Goal: Task Accomplishment & Management: Manage account settings

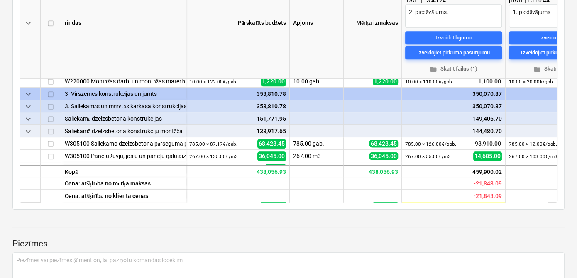
scroll to position [222, 0]
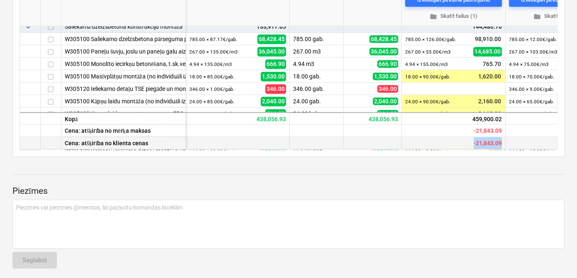
drag, startPoint x: 368, startPoint y: 145, endPoint x: 505, endPoint y: 141, distance: 137.2
click at [0, 0] on div "Cena: atšķirība no klienta cenas -21,843.09 3,480.70 -46,707.79" at bounding box center [0, 0] width 0 height 0
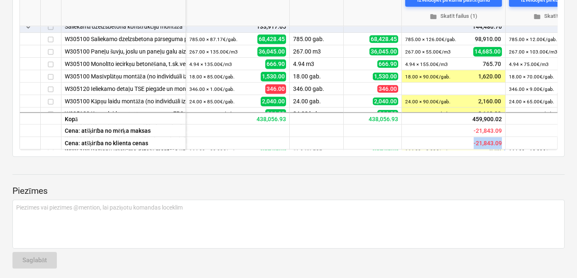
scroll to position [461, 0]
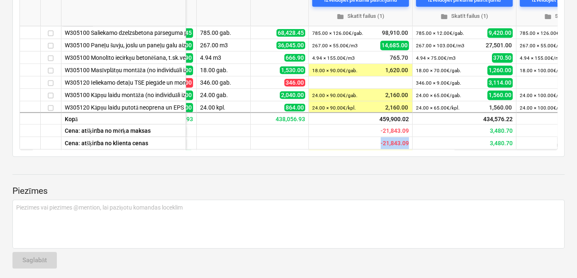
type textarea "x"
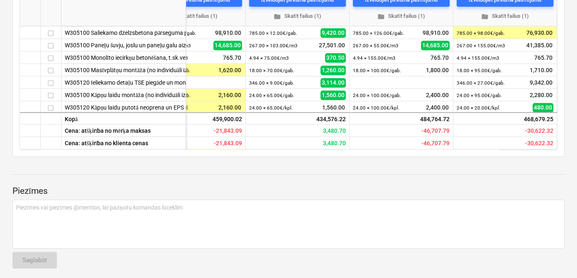
click at [424, 183] on div at bounding box center [288, 182] width 553 height 7
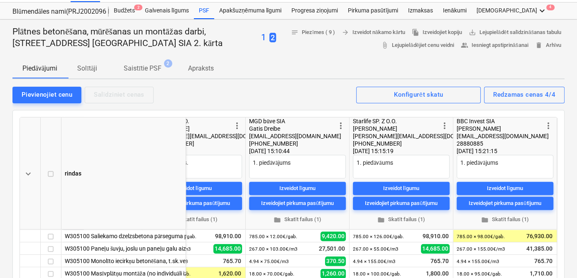
scroll to position [0, 0]
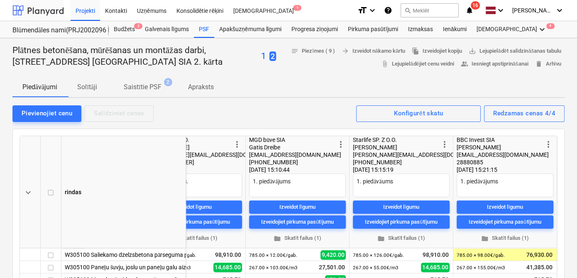
click at [31, 13] on div at bounding box center [38, 10] width 52 height 21
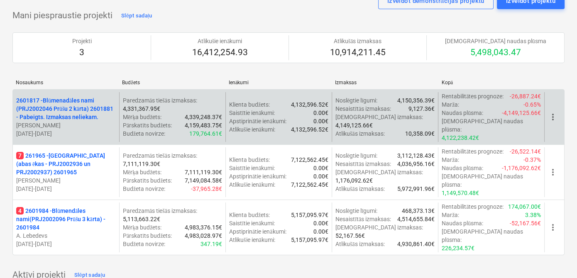
scroll to position [50, 0]
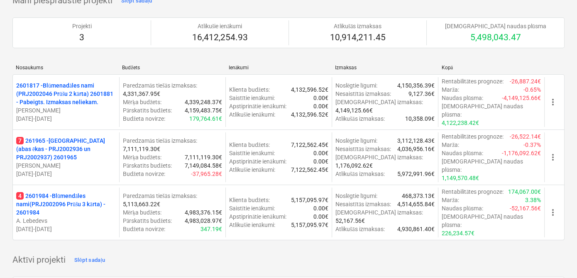
click at [62, 137] on p "7 261965 - [GEOGRAPHIC_DATA] (abas ēkas - PRJ2002936 un PRJ2002937) 2601965" at bounding box center [66, 149] width 100 height 25
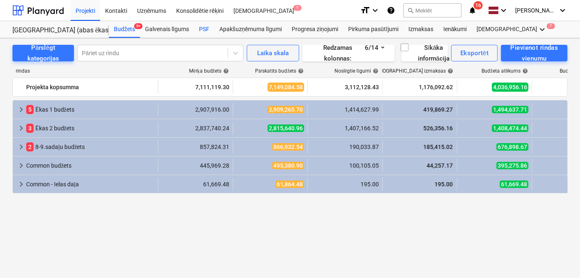
click at [204, 29] on div "PSF" at bounding box center [204, 29] width 20 height 17
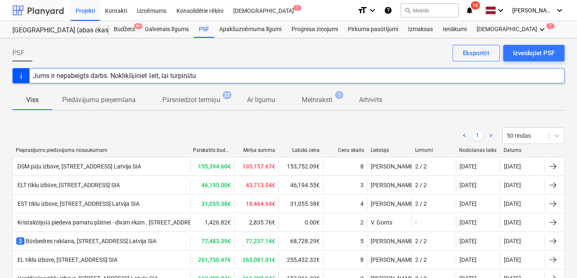
click at [30, 9] on div at bounding box center [38, 10] width 52 height 21
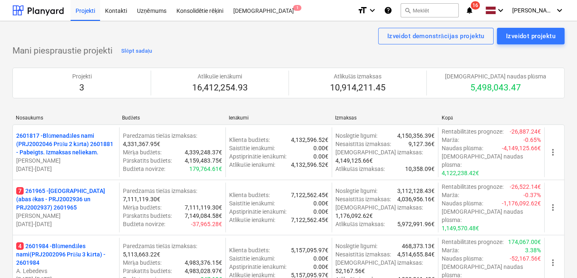
click at [475, 10] on div "Epasts nosūtīts" at bounding box center [461, 8] width 224 height 17
click at [472, 10] on div "Epasts nosūtīts" at bounding box center [461, 8] width 224 height 17
click at [475, 5] on div "Epasts nosūtīts" at bounding box center [461, 8] width 224 height 17
click at [43, 11] on div at bounding box center [38, 10] width 52 height 21
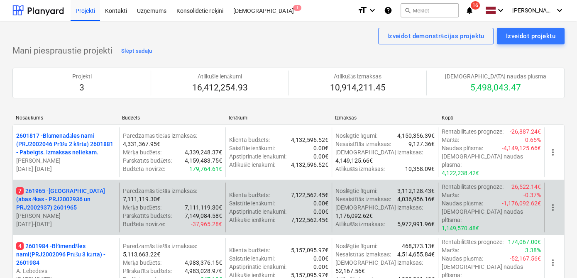
click at [72, 187] on p "7 261965 - [GEOGRAPHIC_DATA] (abas ēkas - PRJ2002936 un PRJ2002937) 2601965" at bounding box center [66, 199] width 100 height 25
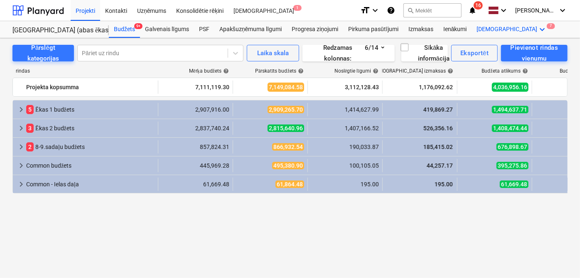
click at [538, 28] on icon "keyboard_arrow_down" at bounding box center [543, 30] width 10 height 10
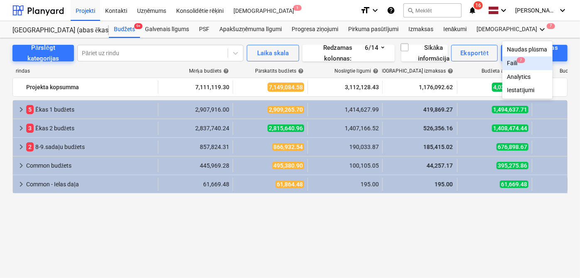
click at [507, 64] on div "Faili 7" at bounding box center [527, 63] width 40 height 7
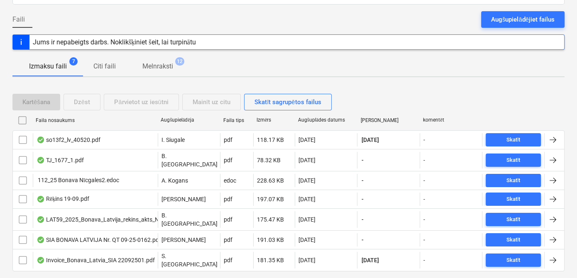
scroll to position [86, 0]
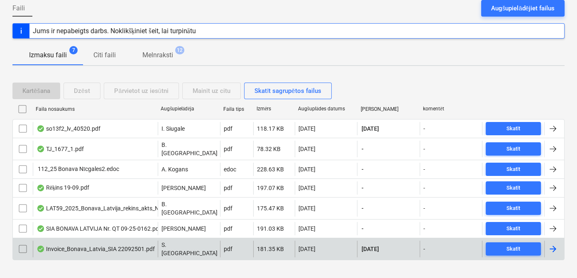
click at [549, 244] on div at bounding box center [553, 249] width 10 height 10
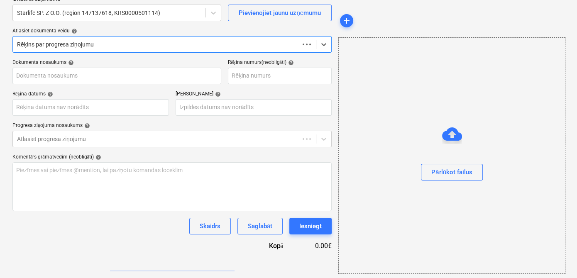
scroll to position [71, 0]
type input "22092501"
type input "[DATE]"
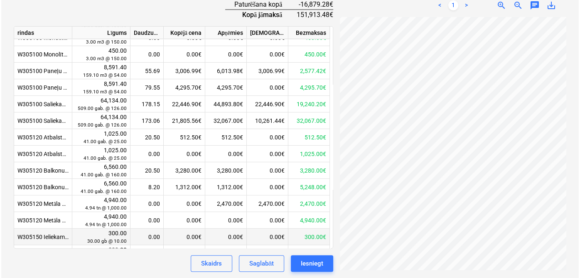
scroll to position [220, 0]
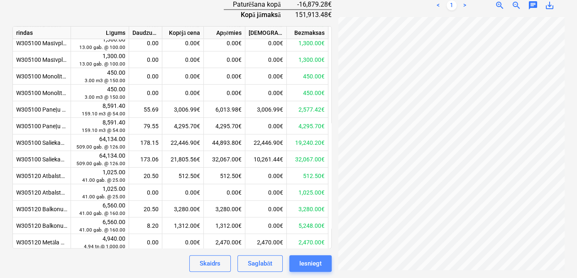
click at [310, 260] on div "Iesniegt" at bounding box center [311, 263] width 22 height 11
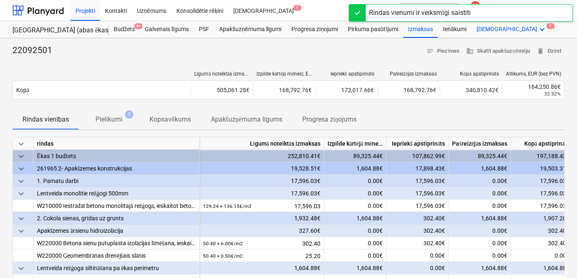
click at [538, 27] on icon "keyboard_arrow_down" at bounding box center [543, 30] width 10 height 10
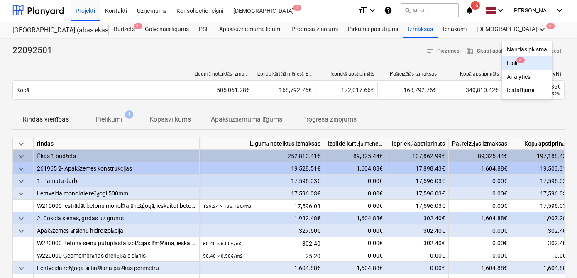
click at [502, 59] on div "Faili 6" at bounding box center [527, 63] width 50 height 14
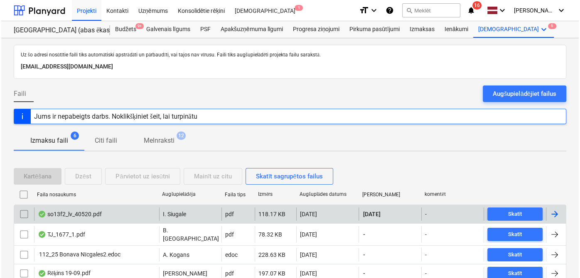
scroll to position [67, 0]
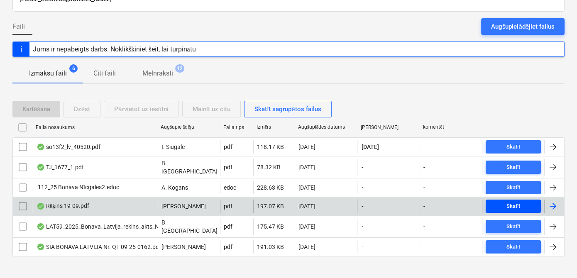
click at [524, 202] on span "Skatīt" at bounding box center [513, 207] width 49 height 10
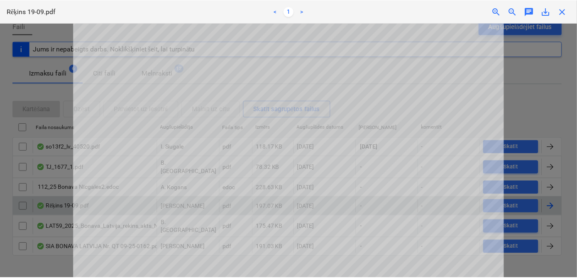
scroll to position [359, 0]
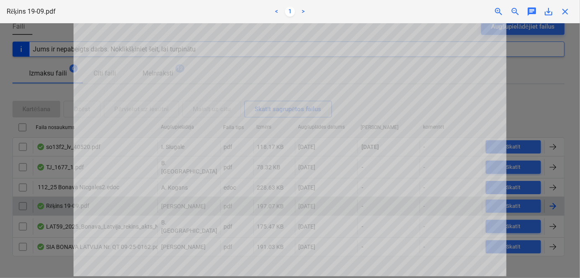
click at [568, 11] on div "Epasts nosūtīts" at bounding box center [463, 8] width 224 height 17
click at [562, 9] on div "Epasts nosūtīts" at bounding box center [463, 8] width 224 height 17
drag, startPoint x: 535, startPoint y: 53, endPoint x: 574, endPoint y: 11, distance: 56.7
click at [535, 52] on div at bounding box center [290, 150] width 580 height 255
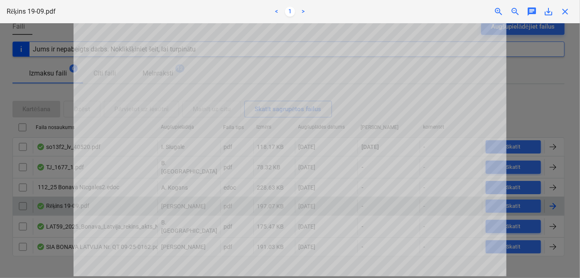
click at [564, 11] on div "Epasts nosūtīts" at bounding box center [463, 8] width 224 height 17
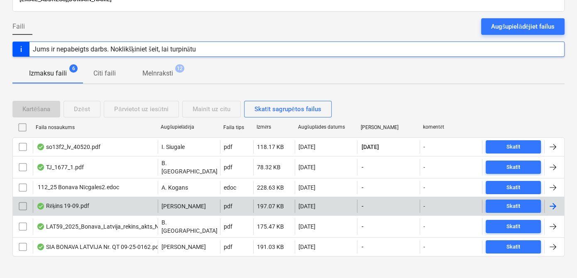
click at [553, 202] on div at bounding box center [553, 206] width 10 height 10
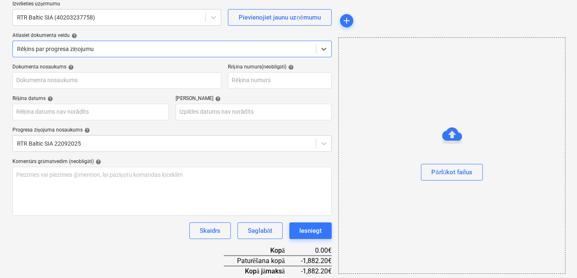
type input "Rēķins 19-09.pdf"
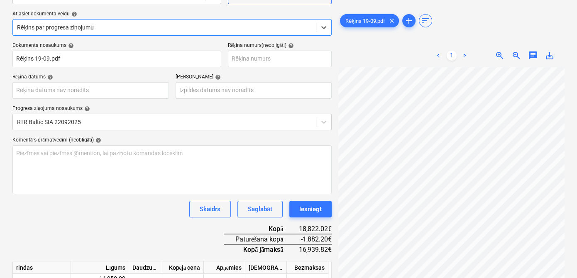
scroll to position [92, 0]
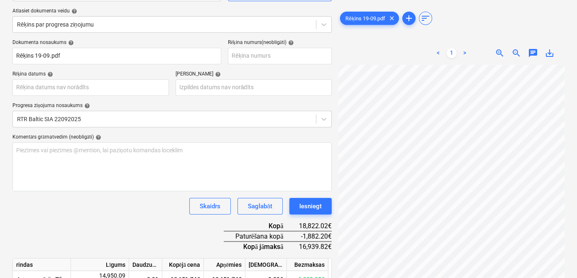
scroll to position [363, 82]
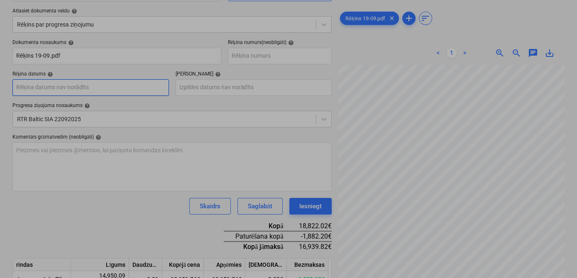
click at [95, 90] on body "Projekti Kontakti Uzņēmums Konsolidētie rēķini Iesūtne 1 format_size keyboard_a…" at bounding box center [288, 47] width 577 height 278
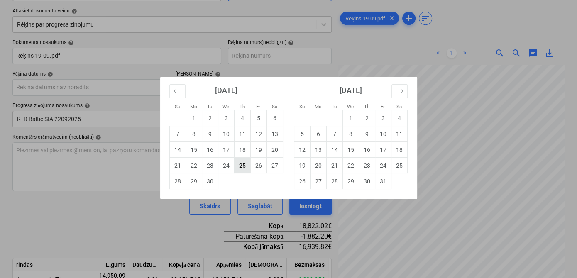
click at [237, 169] on td "25" at bounding box center [242, 166] width 16 height 16
type input "[DATE]"
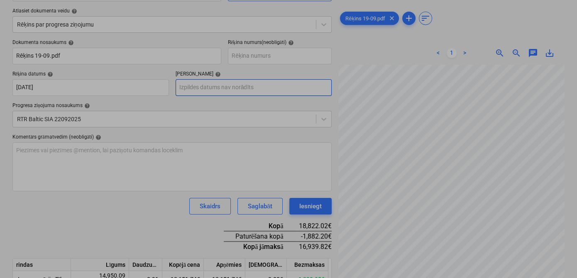
click at [229, 85] on body "Projekti Kontakti Uzņēmums Konsolidētie rēķini Iesūtne 1 format_size keyboard_a…" at bounding box center [288, 47] width 577 height 278
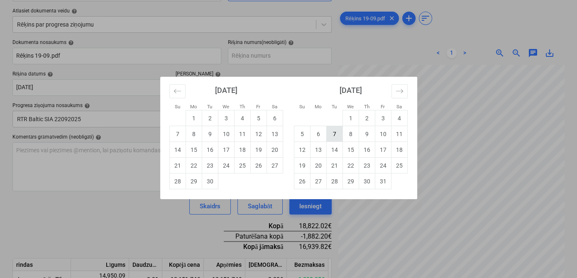
click at [335, 138] on td "7" at bounding box center [335, 134] width 16 height 16
type input "[DATE]"
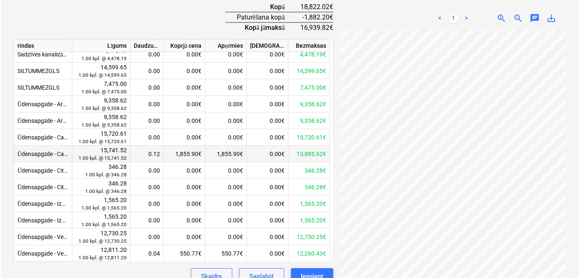
scroll to position [324, 0]
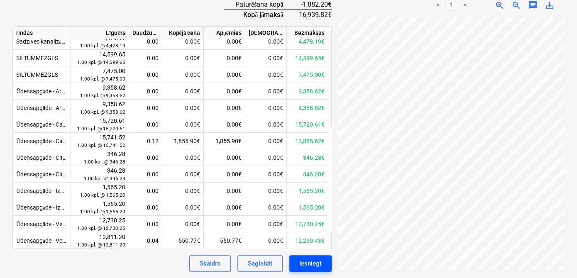
click at [308, 261] on div "Iesniegt" at bounding box center [311, 263] width 22 height 11
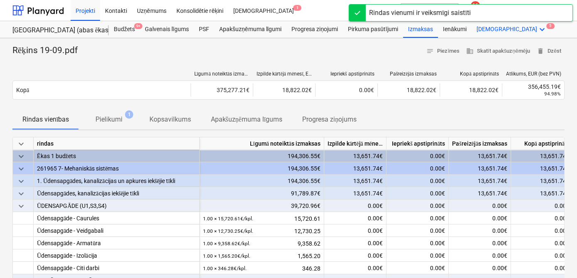
click at [538, 30] on icon "keyboard_arrow_down" at bounding box center [543, 30] width 10 height 10
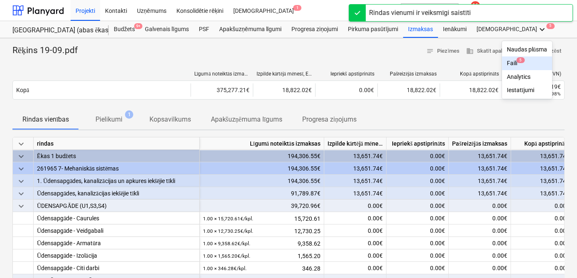
click at [507, 60] on div "Faili 5" at bounding box center [527, 63] width 40 height 7
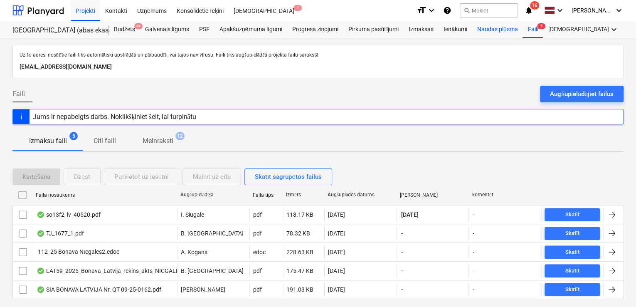
click at [505, 28] on div "Naudas plūsma" at bounding box center [497, 29] width 51 height 17
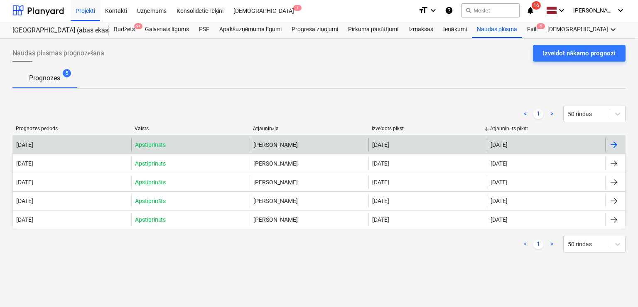
click at [577, 140] on div at bounding box center [614, 145] width 10 height 10
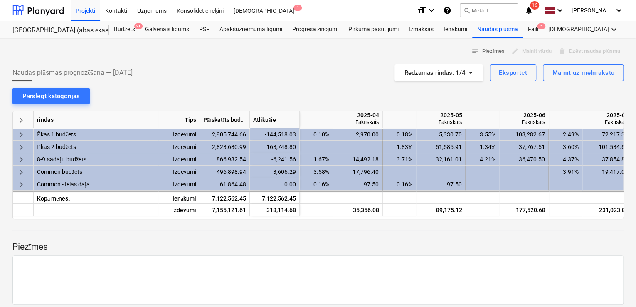
scroll to position [0, 415]
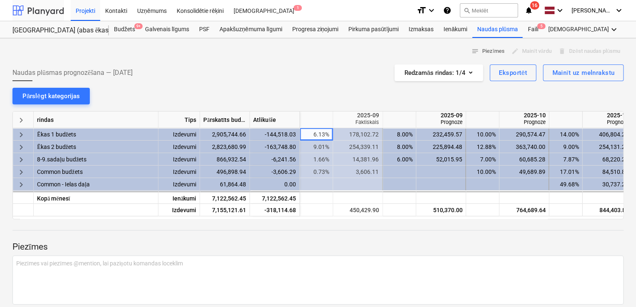
click at [41, 10] on div at bounding box center [38, 10] width 52 height 21
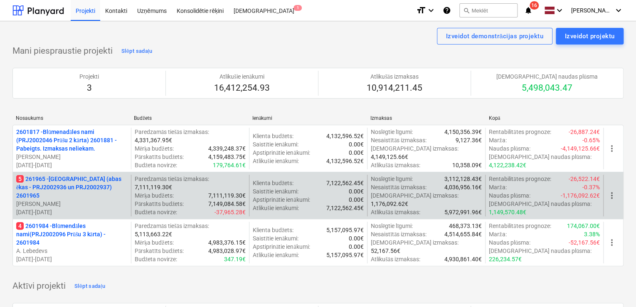
click at [79, 190] on p "5 261965 - [GEOGRAPHIC_DATA] (abas ēkas - PRJ2002936 un PRJ2002937) 2601965" at bounding box center [71, 186] width 111 height 25
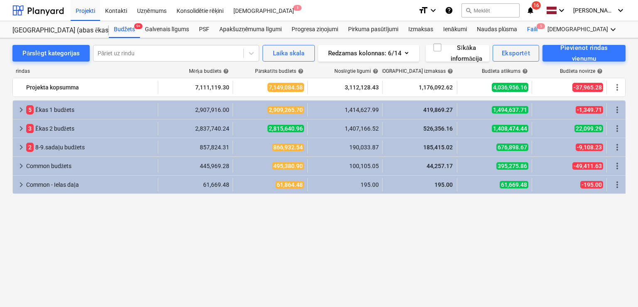
click at [536, 29] on div "Faili 5" at bounding box center [532, 29] width 20 height 17
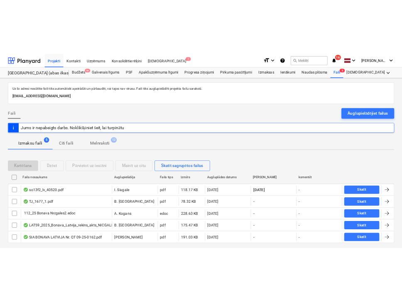
scroll to position [21, 0]
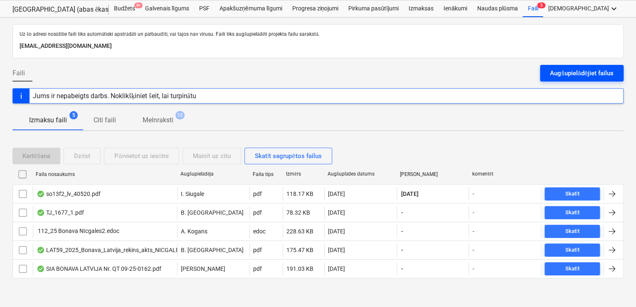
click at [577, 69] on div "Augšupielādējiet failus" at bounding box center [582, 73] width 64 height 11
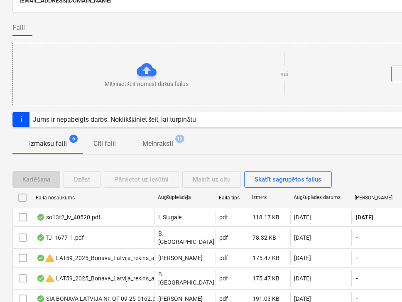
scroll to position [113, 0]
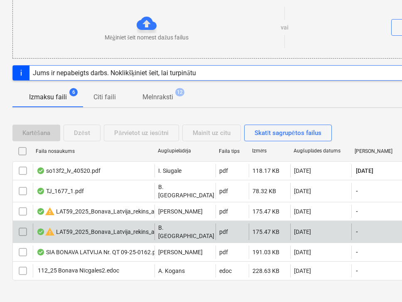
click at [22, 225] on input "checkbox" at bounding box center [22, 231] width 13 height 13
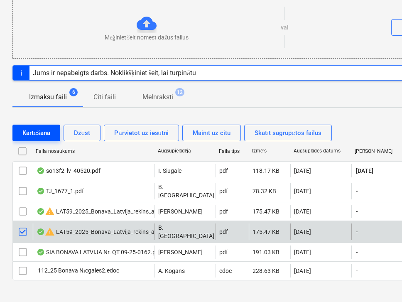
click at [45, 130] on div "Kartēšana" at bounding box center [36, 133] width 28 height 11
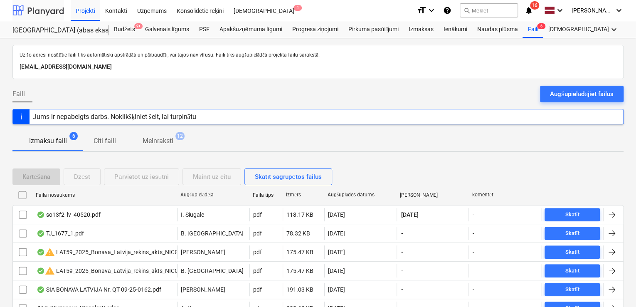
click at [55, 12] on div at bounding box center [38, 10] width 52 height 21
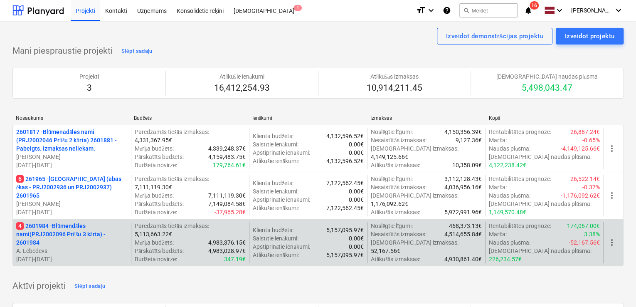
click at [53, 230] on p "4 2601984 - Blūmendāles nami(PRJ2002096 Prūšu 3 kārta) - 2601984" at bounding box center [71, 233] width 111 height 25
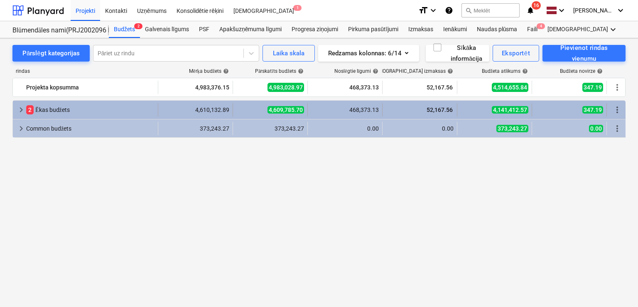
click at [18, 109] on span "keyboard_arrow_right" at bounding box center [21, 110] width 10 height 10
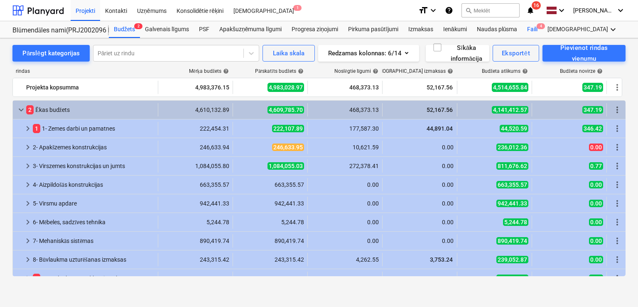
click at [530, 28] on div "Faili 4" at bounding box center [532, 29] width 20 height 17
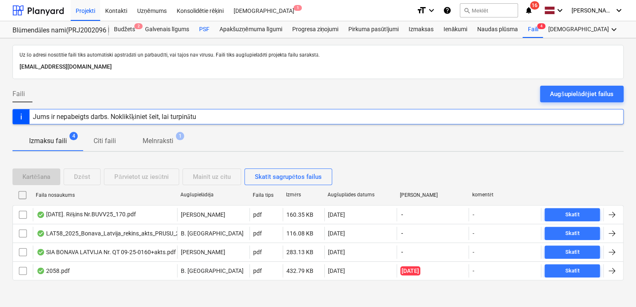
click at [207, 27] on div "PSF" at bounding box center [204, 29] width 20 height 17
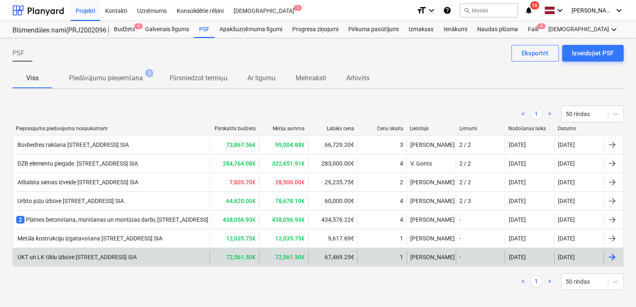
click at [148, 251] on div "UKT un LK tīklu izbūve [STREET_ADDRESS] SIA" at bounding box center [111, 256] width 196 height 13
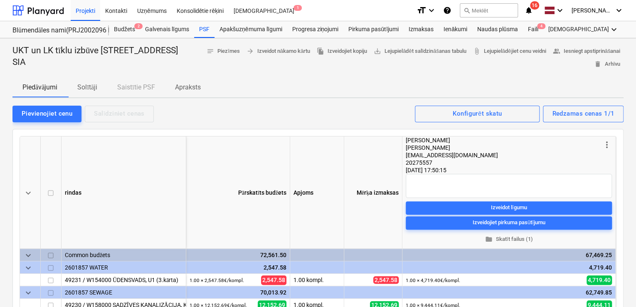
click at [91, 84] on p "Solītāji" at bounding box center [87, 87] width 20 height 10
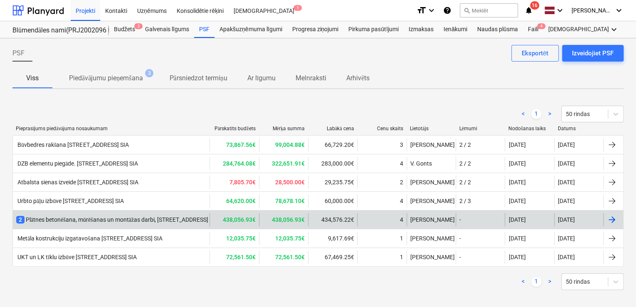
click at [103, 218] on div "2 Plātnes betonēšana, mūrēšanas un montāžas darbi, [STREET_ADDRESS] [GEOGRAPHIC…" at bounding box center [156, 219] width 280 height 8
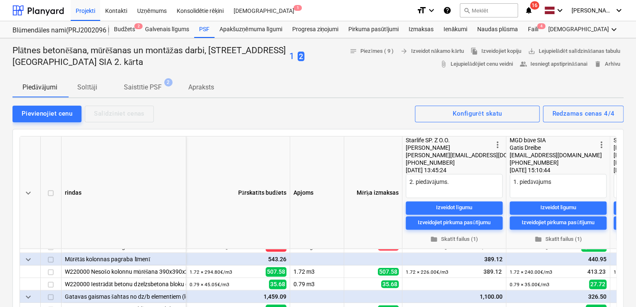
click at [533, 7] on div "Epasts nosūtīts" at bounding box center [519, 8] width 224 height 17
type textarea "x"
click at [532, 11] on div "Epasts nosūtīts" at bounding box center [519, 8] width 224 height 17
click at [42, 5] on div at bounding box center [38, 10] width 52 height 21
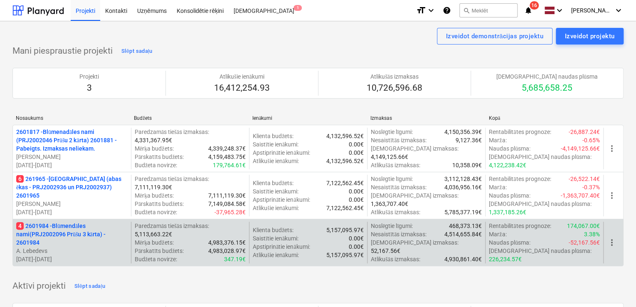
click at [50, 226] on p "4 2601984 - Blūmendāles nami(PRJ2002096 Prūšu 3 kārta) - 2601984" at bounding box center [71, 233] width 111 height 25
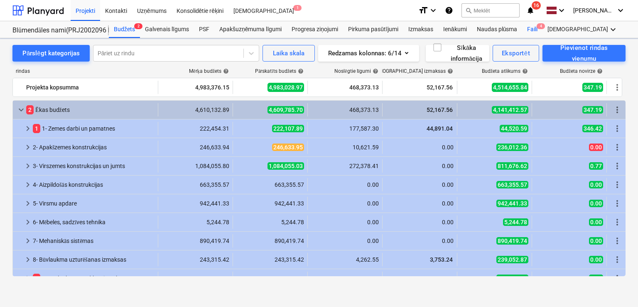
click at [532, 29] on div "Faili 4" at bounding box center [532, 29] width 20 height 17
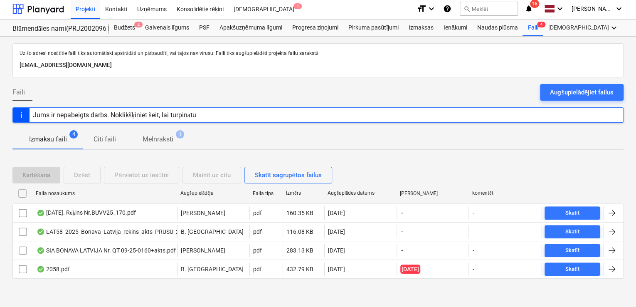
scroll to position [2, 0]
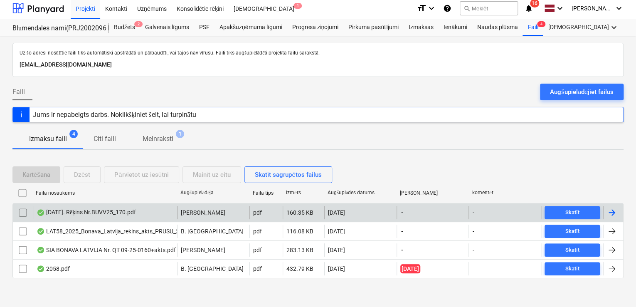
click at [577, 209] on div at bounding box center [612, 212] width 10 height 10
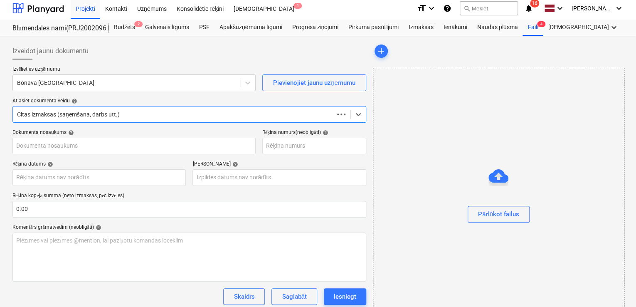
type input "[DATE]. Rēķins Nr.BUVV25_170.pdf"
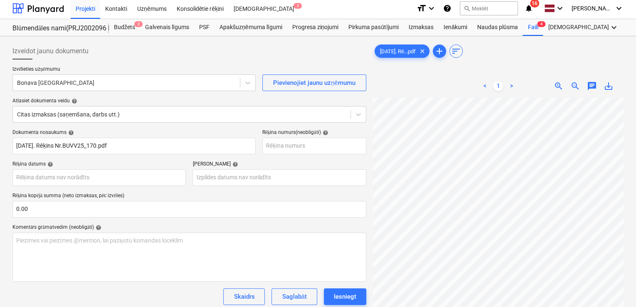
scroll to position [44, 34]
click at [145, 82] on div at bounding box center [126, 83] width 219 height 8
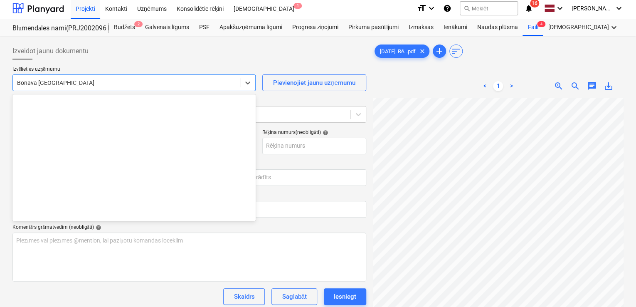
scroll to position [1541, 0]
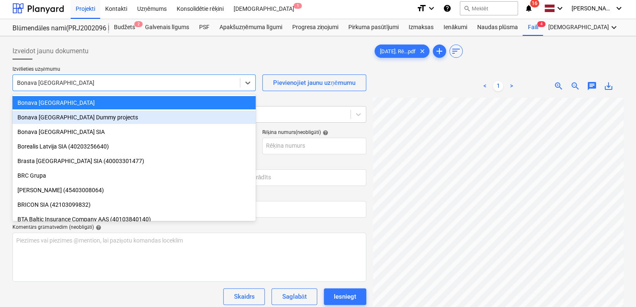
type input "ē"
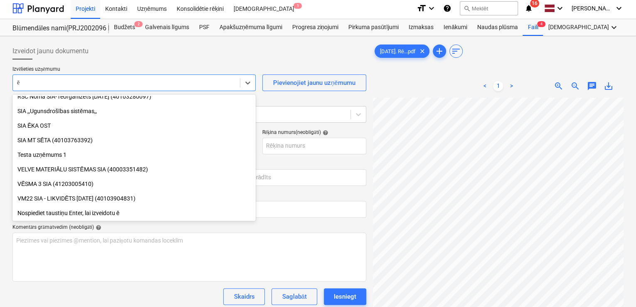
scroll to position [224, 0]
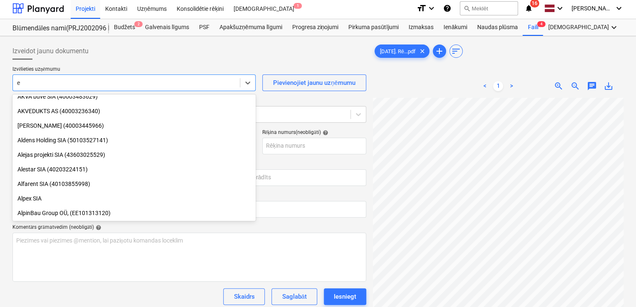
type input "e b"
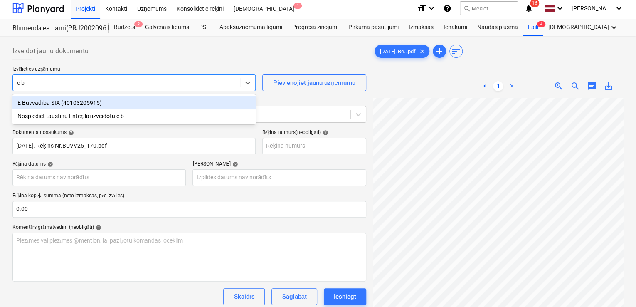
click at [102, 104] on div "E Būvvadība SIA (40103205915)" at bounding box center [133, 102] width 243 height 13
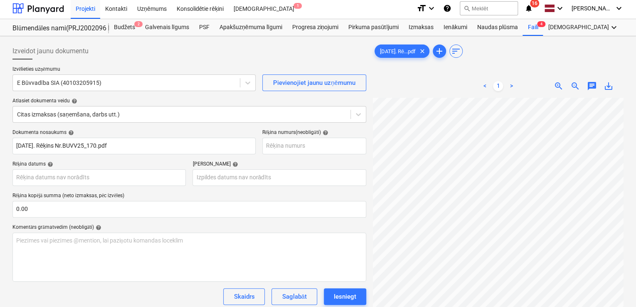
scroll to position [228, 186]
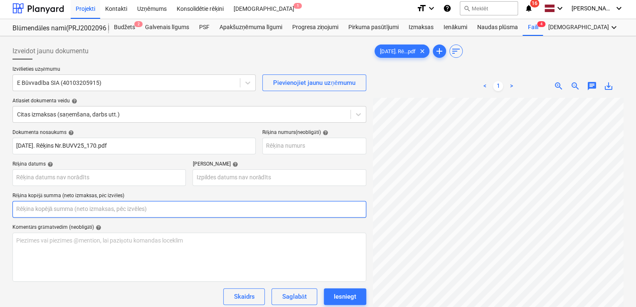
click at [151, 210] on input "text" at bounding box center [189, 209] width 354 height 17
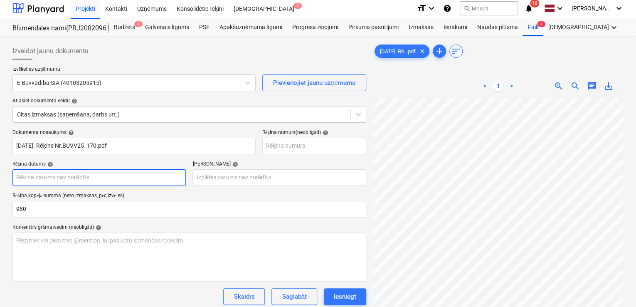
type input "980.00"
click at [172, 180] on body "Projekti Kontakti Uzņēmums Konsolidētie rēķini Iesūtne 1 format_size keyboard_a…" at bounding box center [318, 151] width 636 height 307
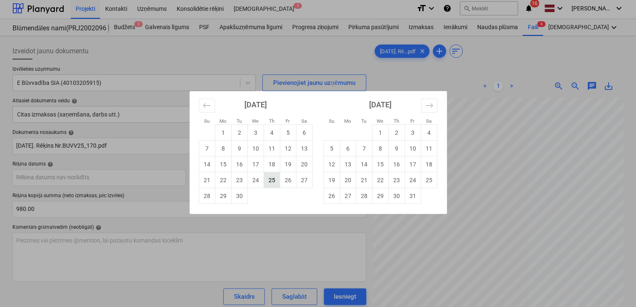
click at [275, 180] on td "25" at bounding box center [271, 180] width 16 height 16
type input "[DATE]"
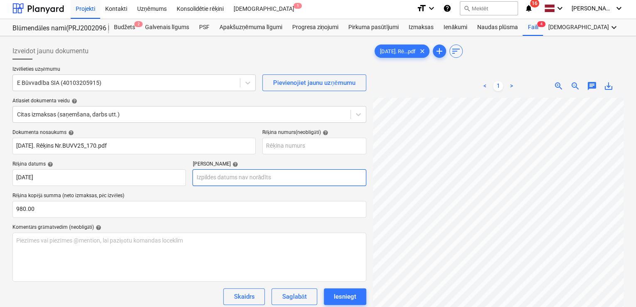
scroll to position [166, 17]
click at [236, 175] on body "Projekti Kontakti Uzņēmums Konsolidētie rēķini Iesūtne 1 format_size keyboard_a…" at bounding box center [318, 151] width 636 height 307
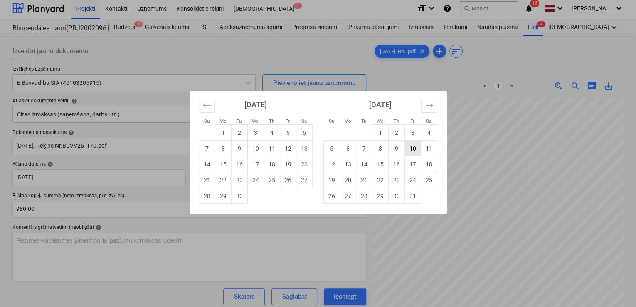
click at [410, 146] on td "10" at bounding box center [412, 148] width 16 height 16
type input "[DATE]"
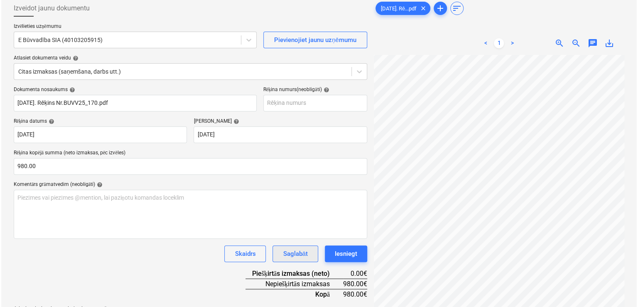
scroll to position [83, 0]
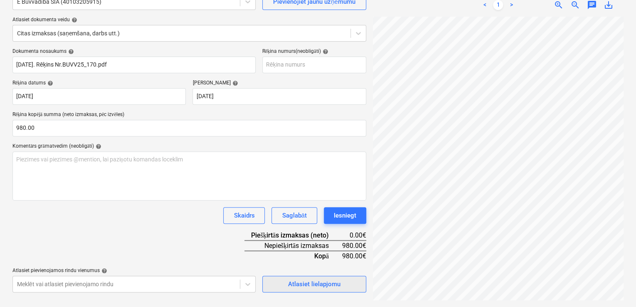
click at [327, 278] on div "Atlasiet lielapjomu" at bounding box center [314, 283] width 52 height 11
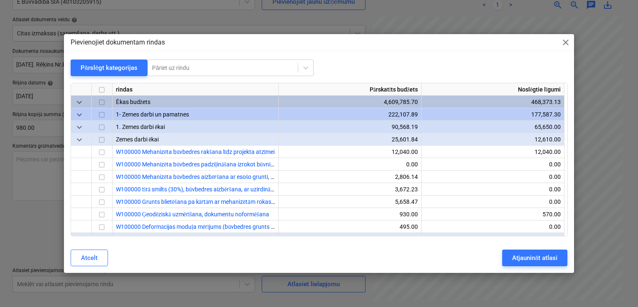
click at [80, 102] on span "keyboard_arrow_down" at bounding box center [79, 103] width 10 height 10
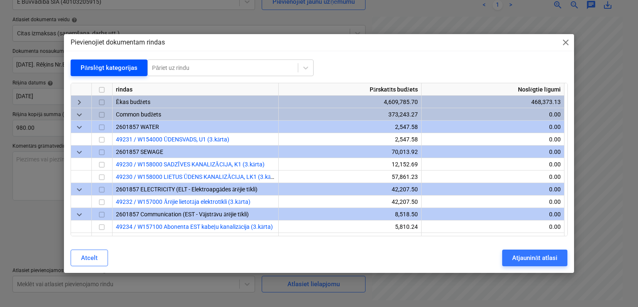
click at [92, 62] on button "Pārslēgt kategorijas" at bounding box center [109, 67] width 77 height 17
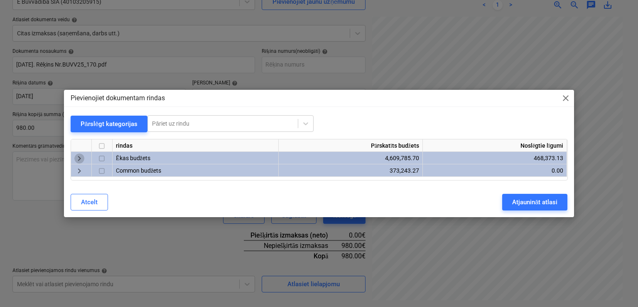
click at [76, 155] on span "keyboard_arrow_right" at bounding box center [79, 158] width 10 height 10
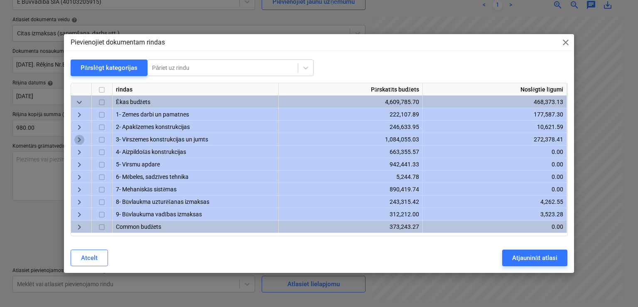
click at [76, 137] on span "keyboard_arrow_right" at bounding box center [79, 140] width 10 height 10
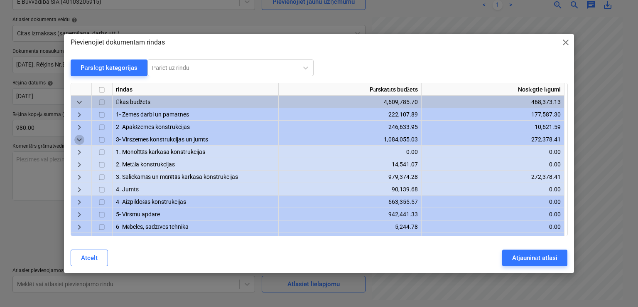
click at [76, 137] on span "keyboard_arrow_down" at bounding box center [79, 140] width 10 height 10
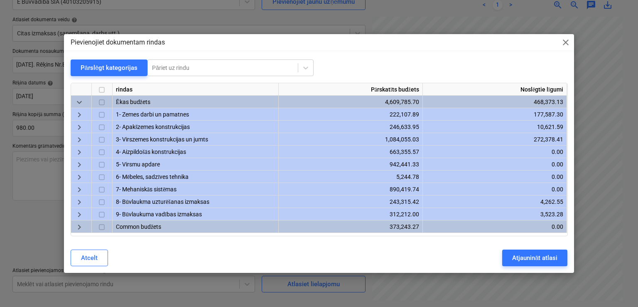
click at [80, 127] on span "keyboard_arrow_right" at bounding box center [79, 128] width 10 height 10
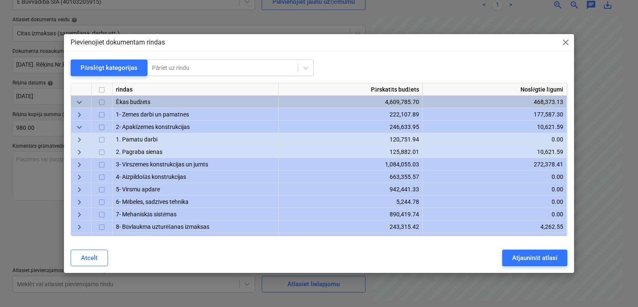
click at [81, 118] on span "keyboard_arrow_right" at bounding box center [79, 115] width 10 height 10
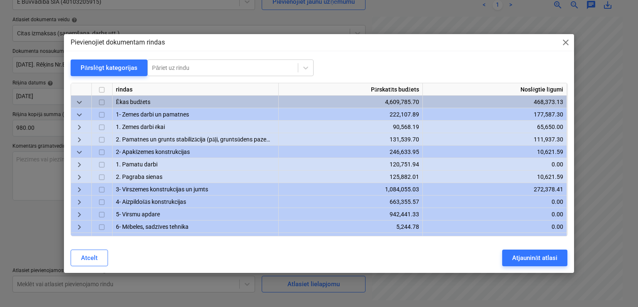
click at [80, 137] on span "keyboard_arrow_right" at bounding box center [79, 140] width 10 height 10
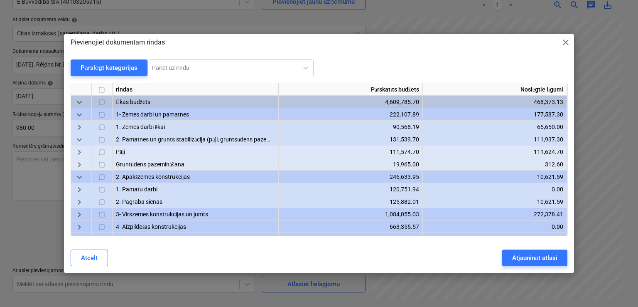
click at [86, 151] on div "keyboard_arrow_right" at bounding box center [81, 151] width 21 height 12
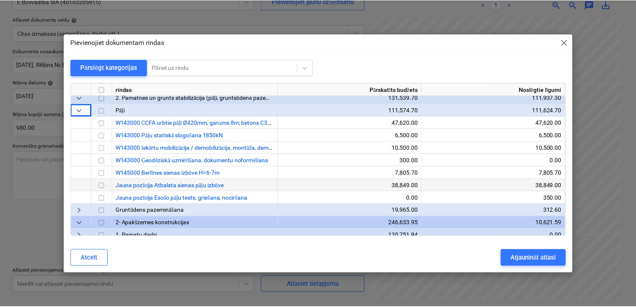
scroll to position [55, 0]
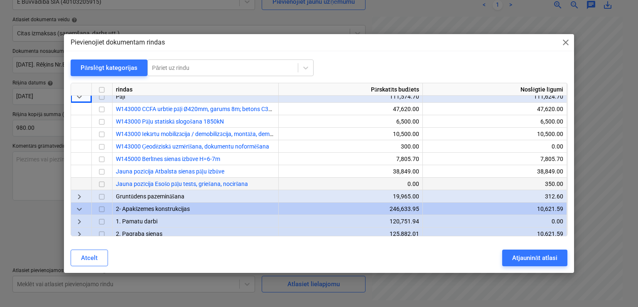
click at [103, 183] on input "checkbox" at bounding box center [102, 184] width 10 height 10
click at [540, 258] on div "Atjaunināt atlasi" at bounding box center [534, 257] width 45 height 11
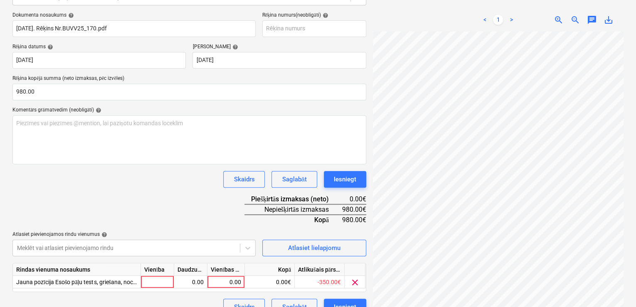
scroll to position [134, 0]
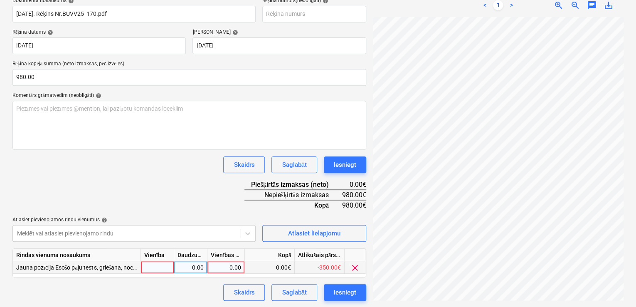
click at [231, 265] on div "0.00" at bounding box center [226, 267] width 30 height 12
type input "980"
click at [189, 187] on div "Dokumenta nosaukums help [DATE]. Rēķins Nr.BUVV25_170.pdf Rēķina numurs (neobli…" at bounding box center [189, 149] width 354 height 303
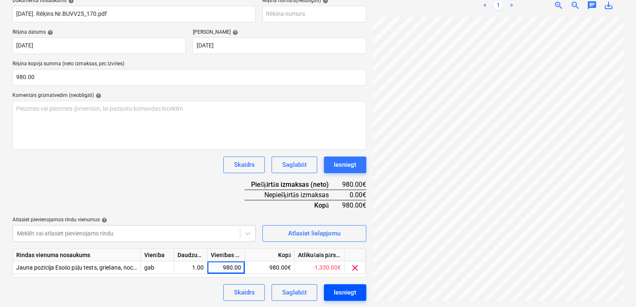
click at [349, 278] on div "Iesniegt" at bounding box center [345, 292] width 22 height 11
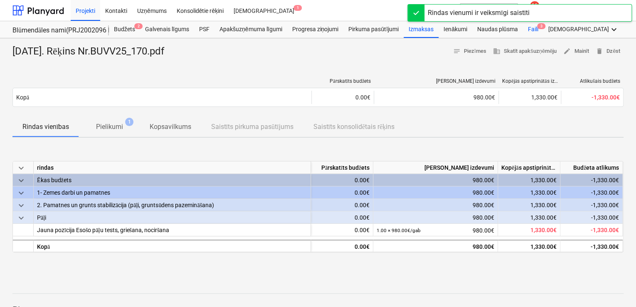
click at [536, 29] on div "Faili 3" at bounding box center [532, 29] width 20 height 17
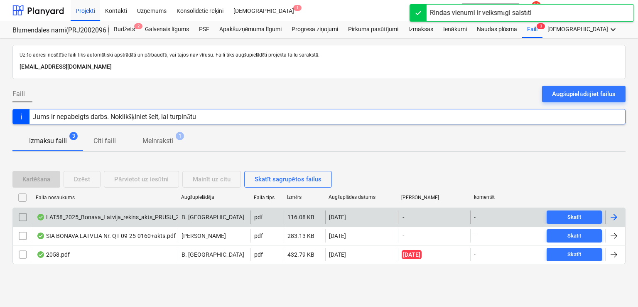
click at [577, 213] on div at bounding box center [614, 217] width 10 height 10
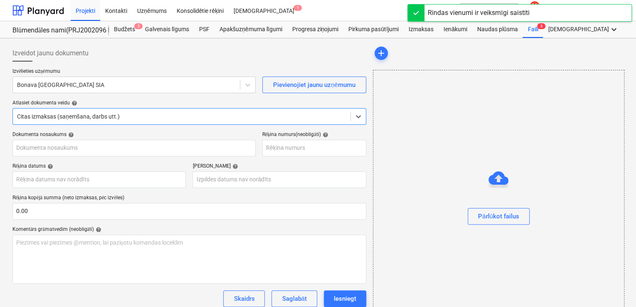
type input "LAT58_2025_Bonava_Latvija_rekins_akts_PRUSU_20250924.pdf"
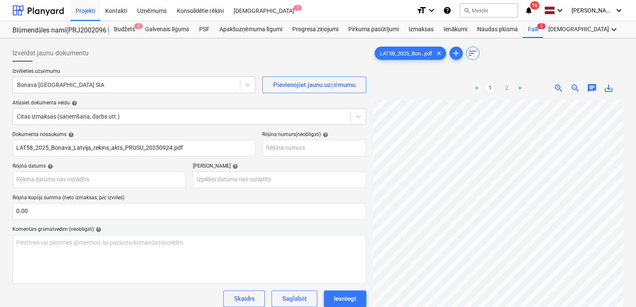
click at [452, 88] on div "< 1 2 > zoom_in zoom_out chat 0 save_alt" at bounding box center [498, 229] width 251 height 307
click at [111, 84] on div at bounding box center [126, 85] width 219 height 8
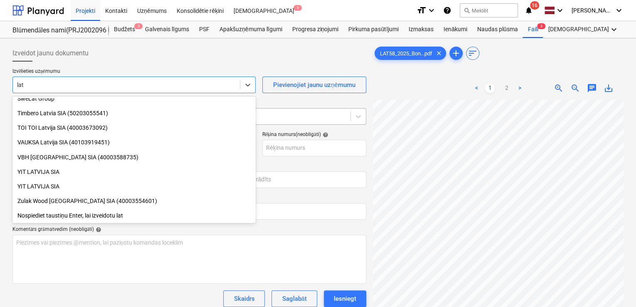
scroll to position [748, 0]
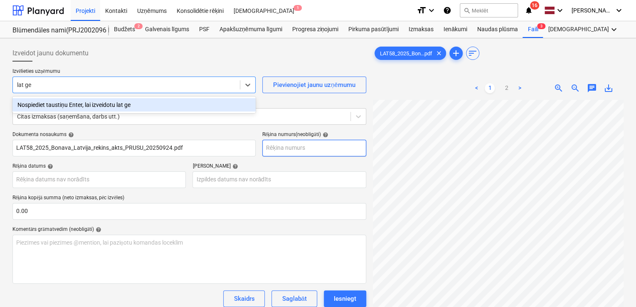
type input "lat ge"
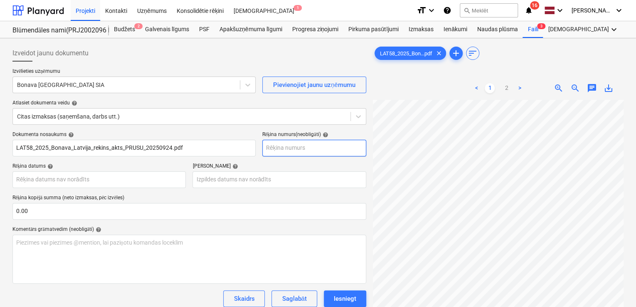
scroll to position [56, 145]
click at [109, 86] on div at bounding box center [126, 85] width 219 height 8
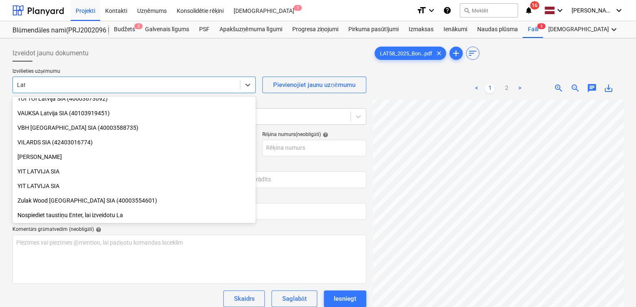
scroll to position [748, 0]
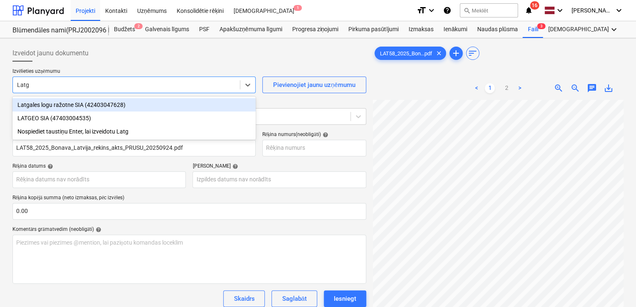
type input "Latge"
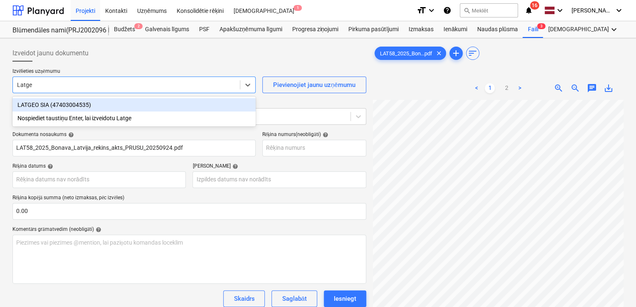
click at [67, 102] on div "LATGEO SIA (47403004535)" at bounding box center [133, 104] width 243 height 13
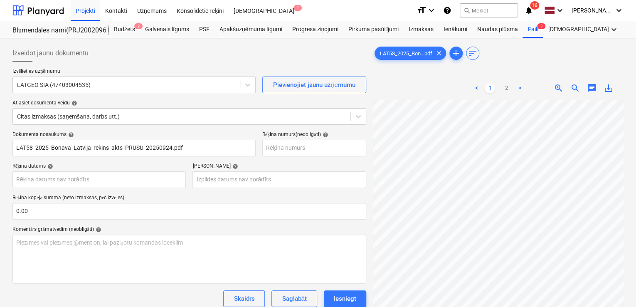
scroll to position [68, 125]
click at [119, 182] on body "Projekti Kontakti Uzņēmums Konsolidētie rēķini Iesūtne 1 format_size keyboard_a…" at bounding box center [318, 153] width 636 height 307
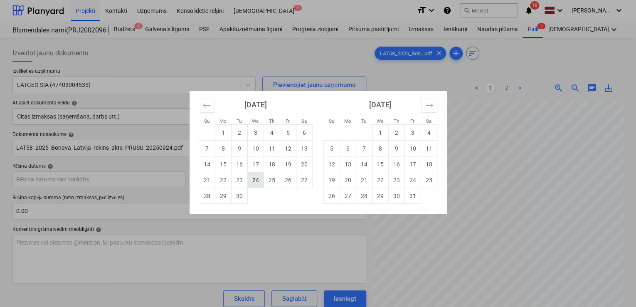
click at [249, 182] on td "24" at bounding box center [255, 180] width 16 height 16
type input "[DATE]"
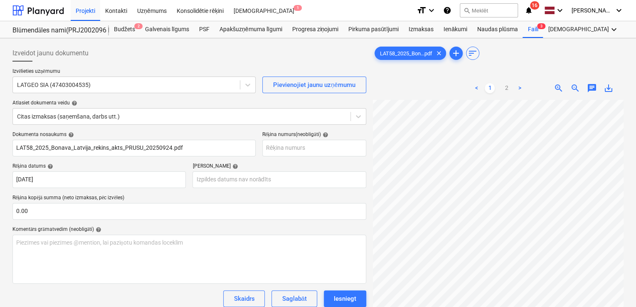
scroll to position [91, 76]
click at [272, 182] on body "Projekti Kontakti Uzņēmums Konsolidētie rēķini Iesūtne 1 format_size keyboard_a…" at bounding box center [318, 153] width 636 height 307
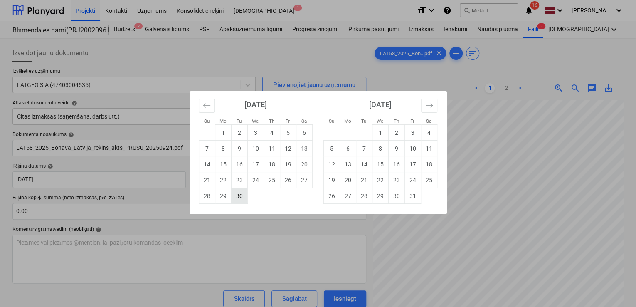
click at [238, 199] on td "30" at bounding box center [239, 196] width 16 height 16
type input "[DATE]"
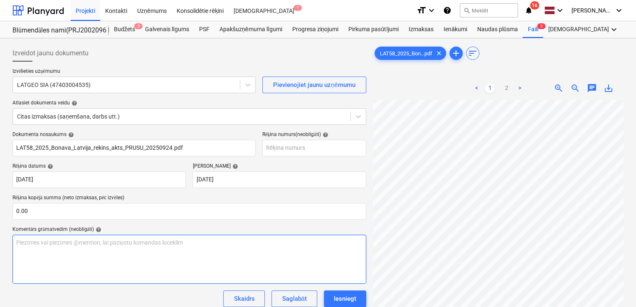
scroll to position [210, 186]
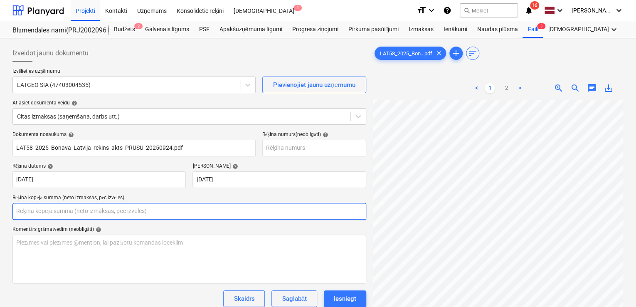
click at [106, 208] on input "text" at bounding box center [189, 211] width 354 height 17
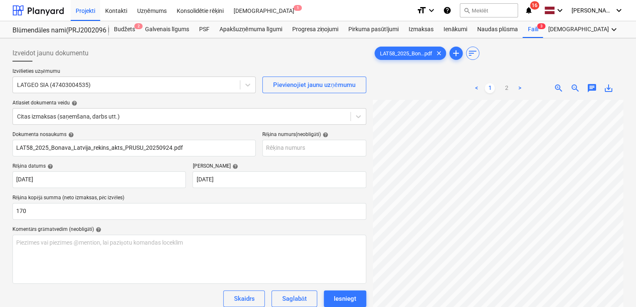
type input "170.00"
click at [242, 228] on div "Komentārs grāmatvedim (neobligāti) help" at bounding box center [189, 229] width 354 height 7
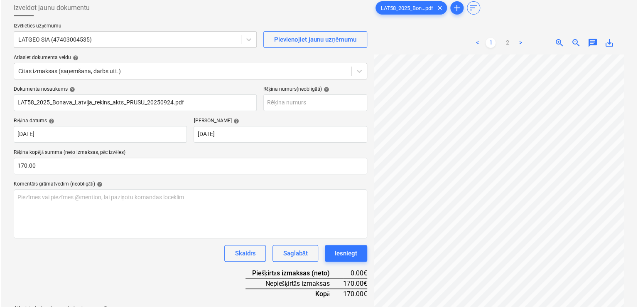
scroll to position [83, 0]
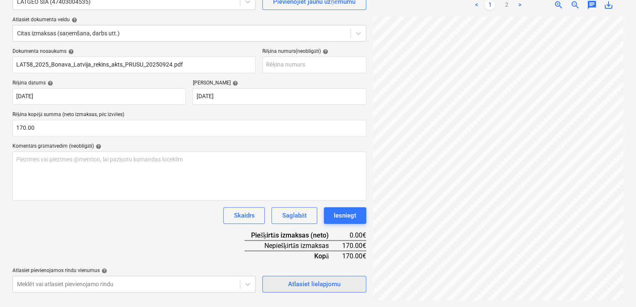
click at [318, 278] on div "Atlasiet lielapjomu" at bounding box center [314, 283] width 52 height 11
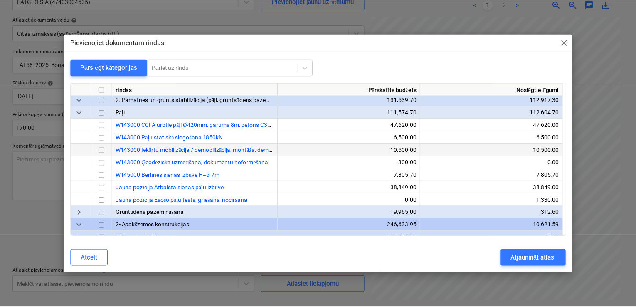
scroll to position [55, 0]
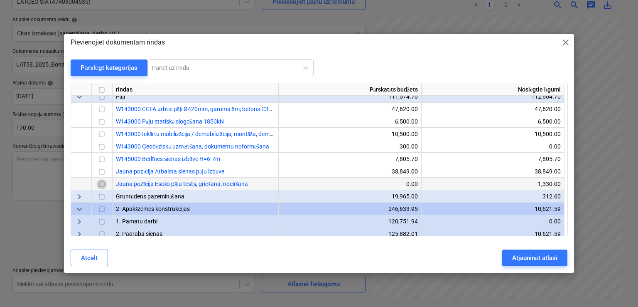
click at [104, 183] on input "checkbox" at bounding box center [102, 184] width 10 height 10
click at [521, 257] on div "Atjaunināt atlasi" at bounding box center [534, 257] width 45 height 11
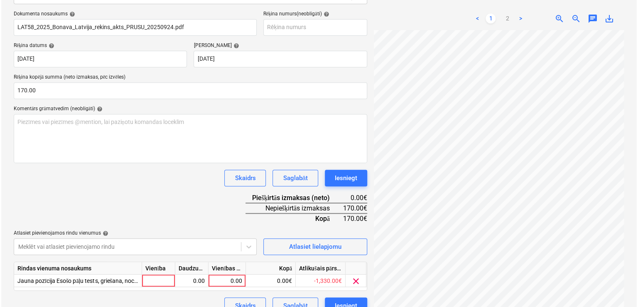
scroll to position [134, 0]
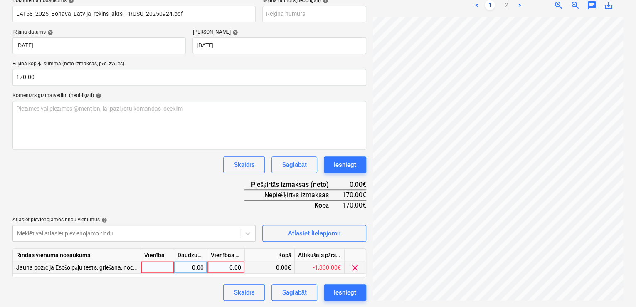
click at [228, 264] on div "0.00" at bounding box center [226, 267] width 30 height 12
type input "170"
click at [203, 172] on div "Dokumenta nosaukums help LAT58_2025_Bonava_Latvija_rekins_akts_PRUSU_20250924.p…" at bounding box center [189, 149] width 354 height 303
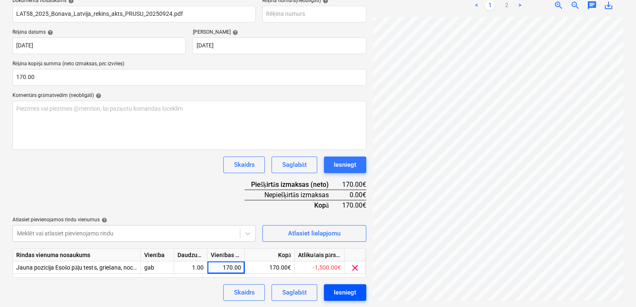
click at [338, 278] on div "Iesniegt" at bounding box center [345, 292] width 22 height 11
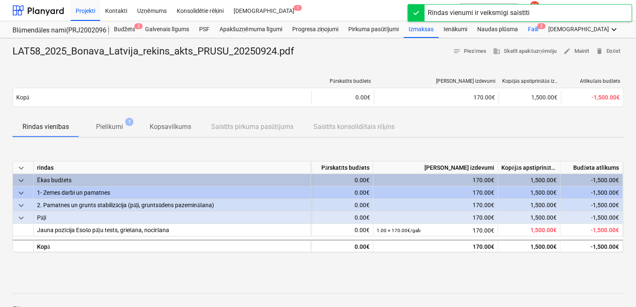
click at [527, 29] on div "Faili 2" at bounding box center [532, 29] width 20 height 17
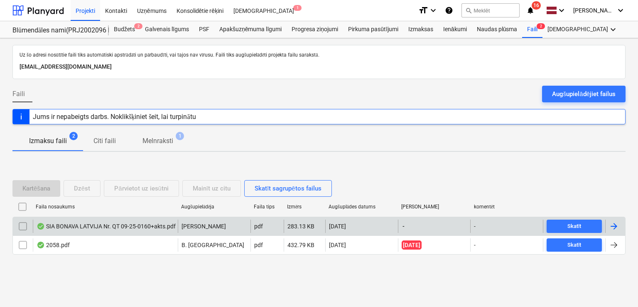
click at [577, 226] on div at bounding box center [614, 226] width 10 height 10
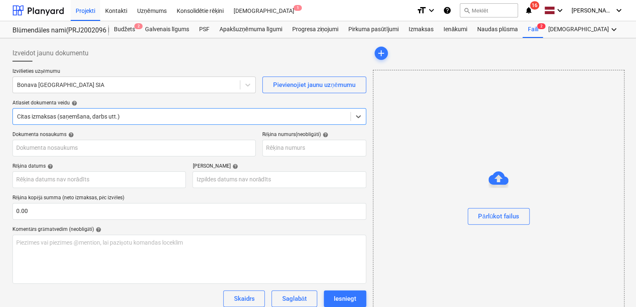
type input "40103423984"
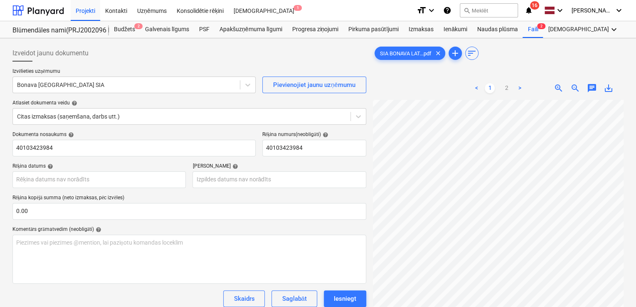
scroll to position [43, 61]
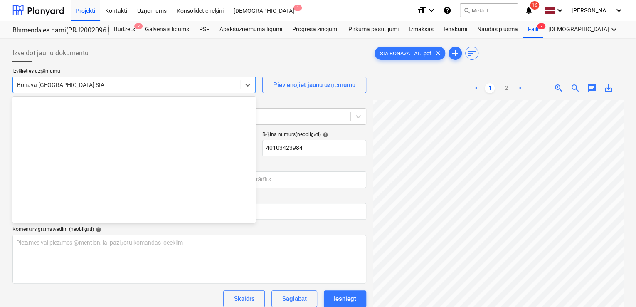
click at [126, 82] on div at bounding box center [126, 85] width 219 height 8
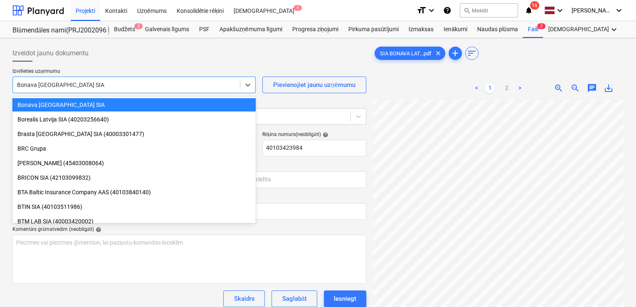
type input "2"
type input "q"
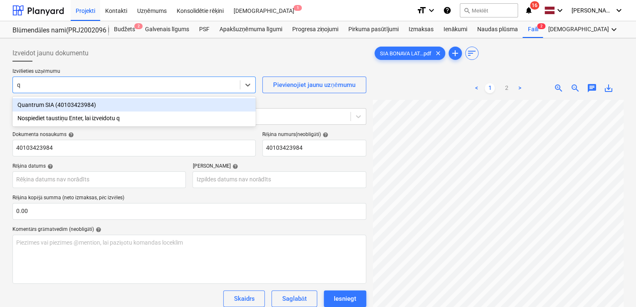
click at [80, 108] on div "Quantrum SIA (40103423984)" at bounding box center [133, 104] width 243 height 13
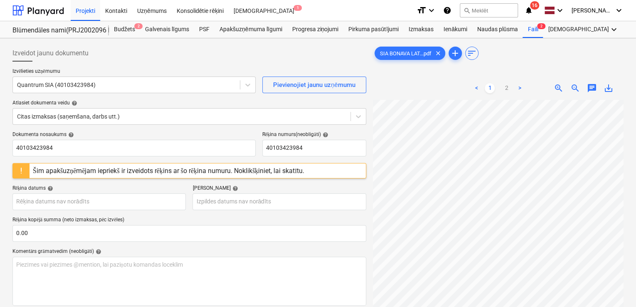
scroll to position [161, 184]
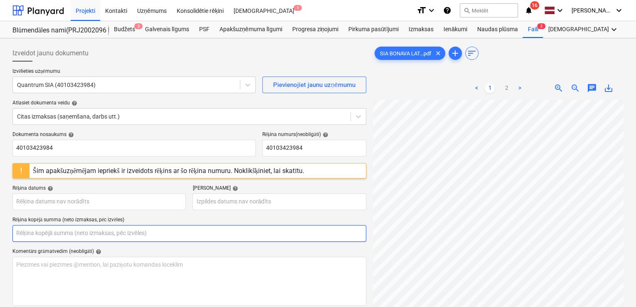
click at [81, 237] on input "text" at bounding box center [189, 233] width 354 height 17
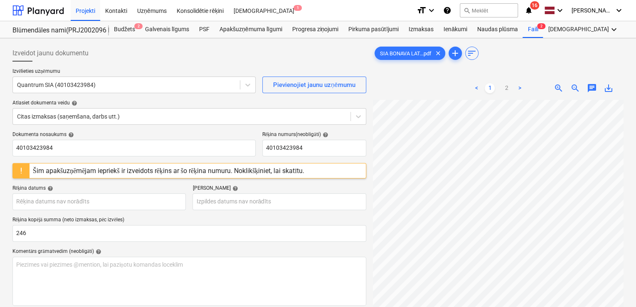
type input "246.00"
click at [95, 200] on body "Projekti Kontakti Uzņēmums Konsolidētie rēķini Iesūtne 1 format_size keyboard_a…" at bounding box center [318, 153] width 636 height 307
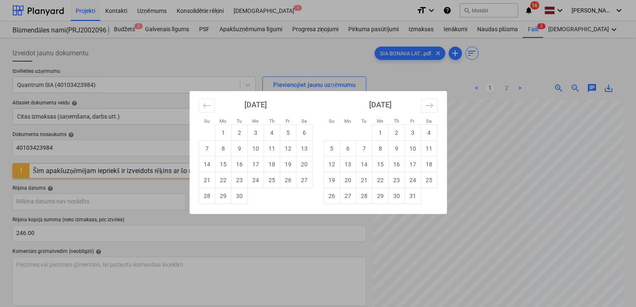
click at [239, 186] on td "23" at bounding box center [239, 180] width 16 height 16
type input "[DATE]"
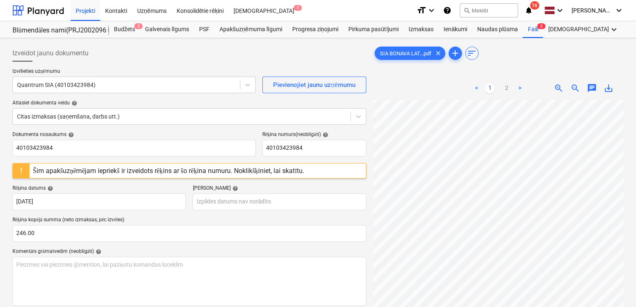
scroll to position [137, 106]
click at [246, 198] on body "Projekti Kontakti Uzņēmums Konsolidētie rēķini Iesūtne 1 format_size keyboard_a…" at bounding box center [318, 153] width 636 height 307
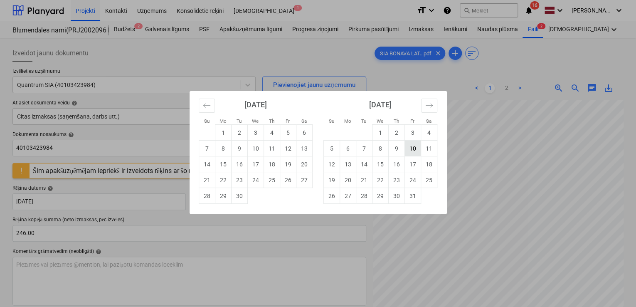
click at [407, 152] on td "10" at bounding box center [412, 148] width 16 height 16
type input "[DATE]"
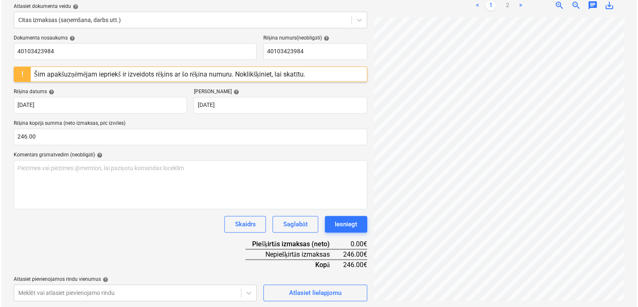
scroll to position [196, 169]
click at [309, 278] on div "Atlasiet lielapjomu" at bounding box center [314, 292] width 52 height 11
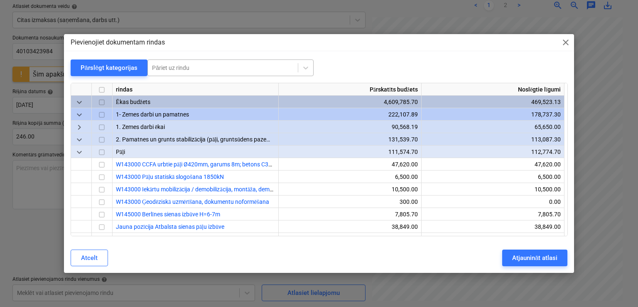
click at [199, 64] on div at bounding box center [223, 68] width 142 height 8
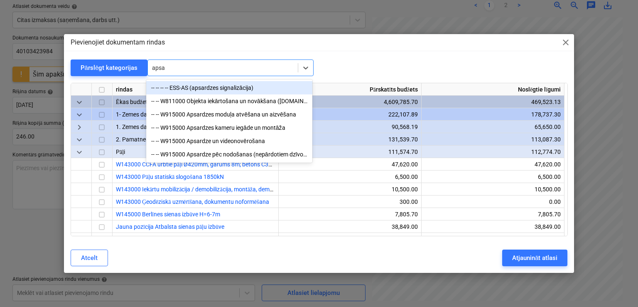
type input "apsar"
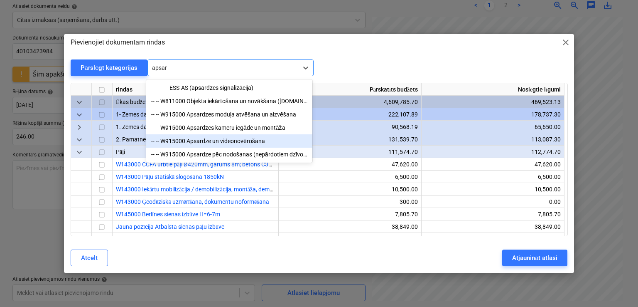
click at [225, 143] on div "-- -- W915000 Apsardze un videonovērošana" at bounding box center [229, 140] width 166 height 13
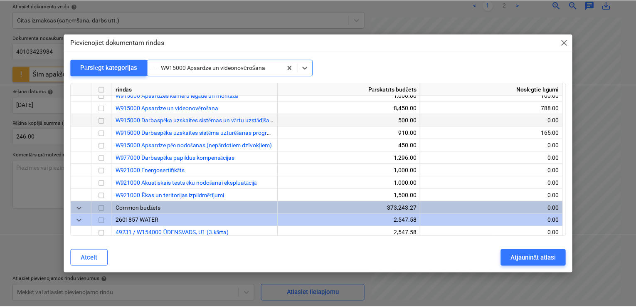
scroll to position [8325, 0]
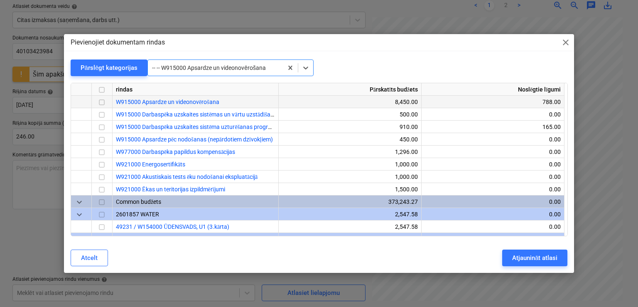
click at [103, 103] on input "checkbox" at bounding box center [102, 103] width 10 height 10
click at [528, 256] on div "Atjaunināt atlasi" at bounding box center [534, 257] width 45 height 11
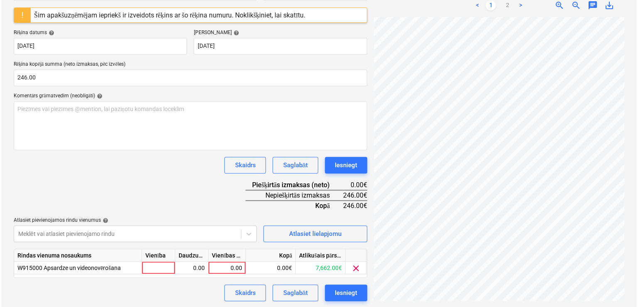
scroll to position [156, 0]
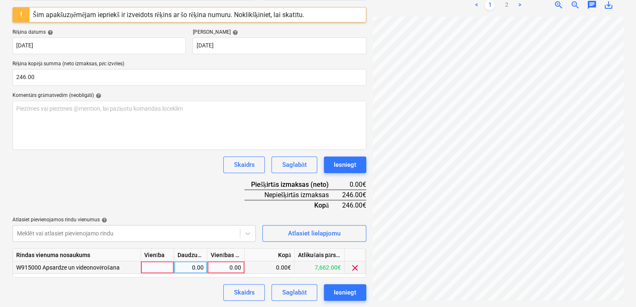
click at [232, 268] on div "0.00" at bounding box center [226, 267] width 30 height 12
type input "246"
click at [155, 176] on div "Dokumenta nosaukums help 40103423984 Rēķina numurs (neobligāti) help 4010342398…" at bounding box center [189, 137] width 354 height 325
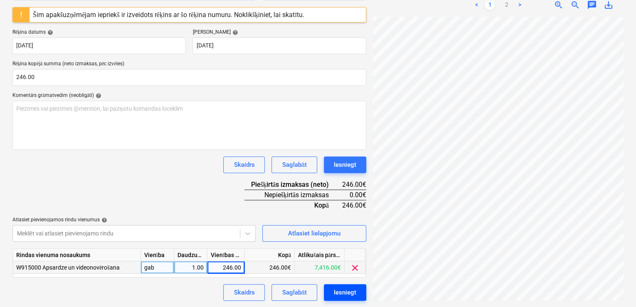
click at [342, 278] on div "Iesniegt" at bounding box center [345, 292] width 22 height 11
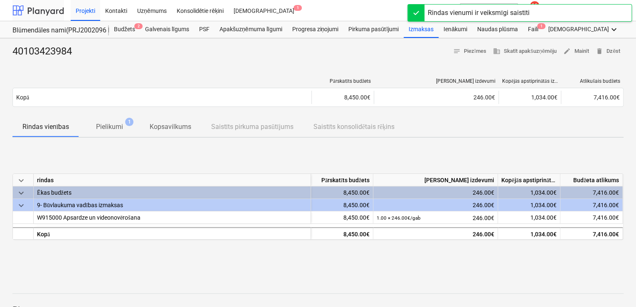
click at [47, 12] on div at bounding box center [38, 10] width 52 height 21
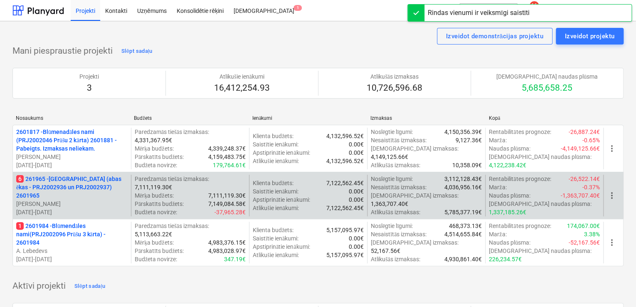
click at [81, 184] on p "6 261965 - [GEOGRAPHIC_DATA] (abas ēkas - PRJ2002936 un PRJ2002937) 2601965" at bounding box center [71, 186] width 111 height 25
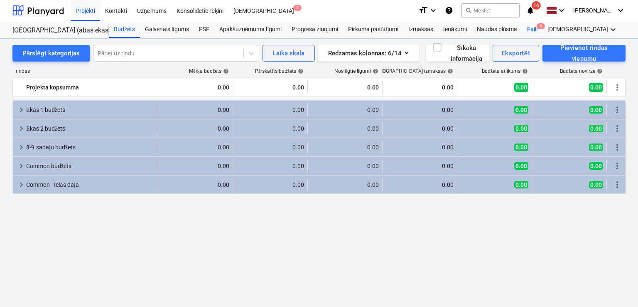
click at [532, 30] on div "Faili 6" at bounding box center [532, 29] width 20 height 17
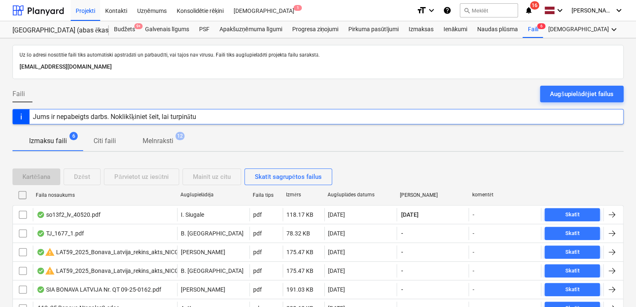
scroll to position [39, 0]
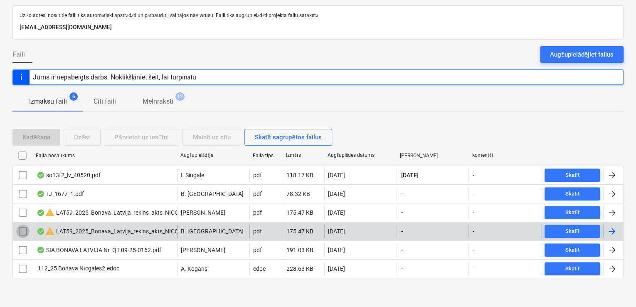
click at [24, 229] on input "checkbox" at bounding box center [22, 230] width 13 height 13
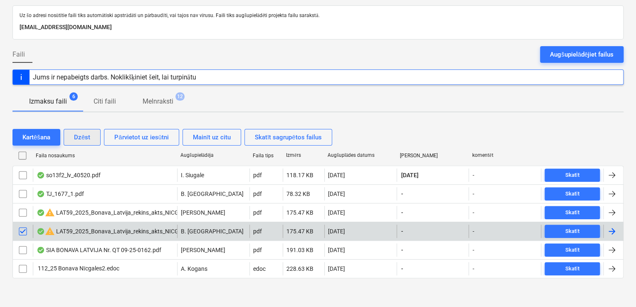
click at [79, 137] on div "Dzēst" at bounding box center [82, 137] width 16 height 11
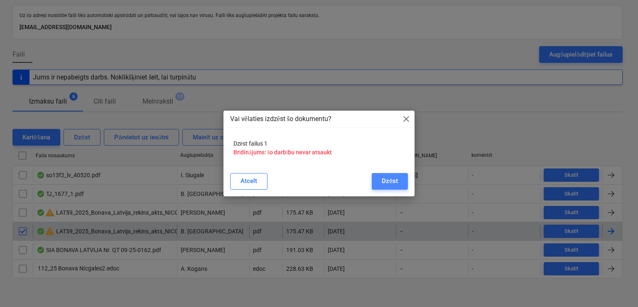
click at [388, 182] on div "Dzēst" at bounding box center [390, 180] width 16 height 11
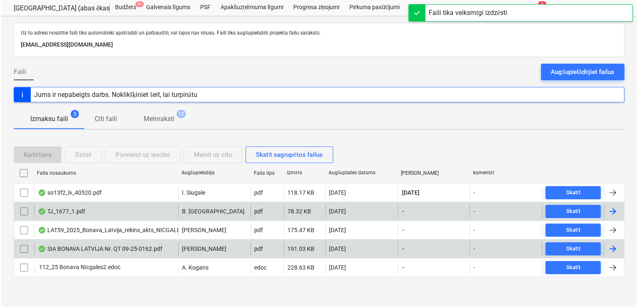
scroll to position [21, 0]
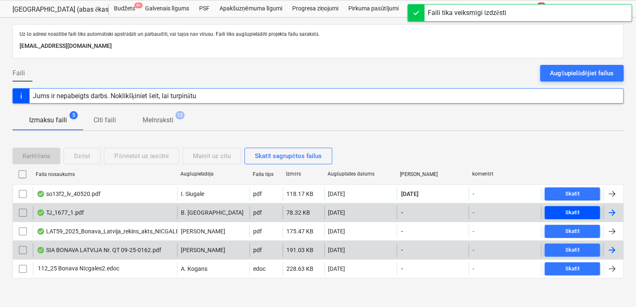
click at [570, 213] on div "Skatīt" at bounding box center [572, 213] width 14 height 10
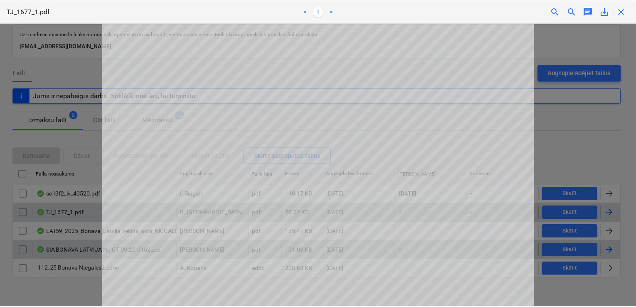
scroll to position [109, 0]
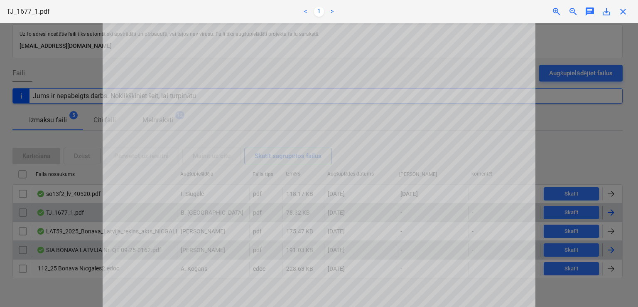
click at [577, 11] on div "Epasts nosūtīts" at bounding box center [522, 8] width 224 height 17
click at [577, 8] on div "Epasts nosūtīts" at bounding box center [522, 8] width 224 height 17
click at [577, 9] on div "Epasts nosūtīts" at bounding box center [522, 8] width 224 height 17
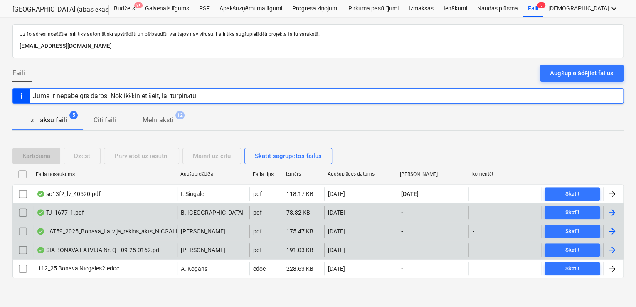
click at [577, 229] on div at bounding box center [612, 231] width 10 height 10
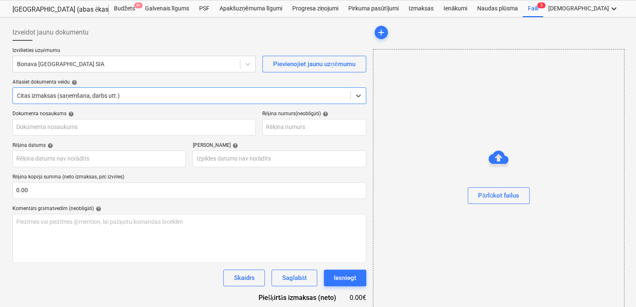
type input "LAT59_2025_Bonava_Latvija_rekins_akts_NICGALES_17A_20250924.pdf"
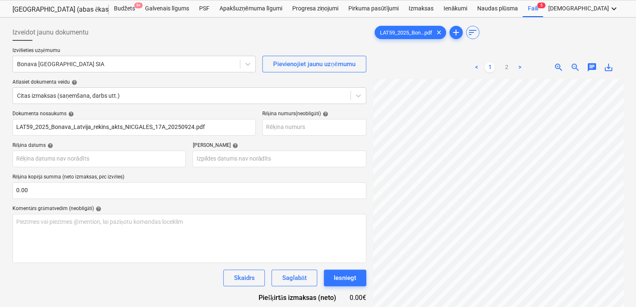
scroll to position [42, 39]
click at [100, 67] on div at bounding box center [126, 64] width 219 height 8
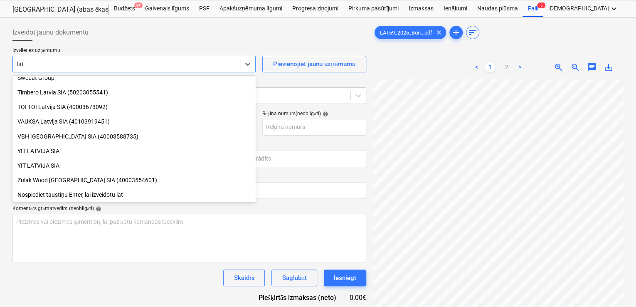
scroll to position [748, 0]
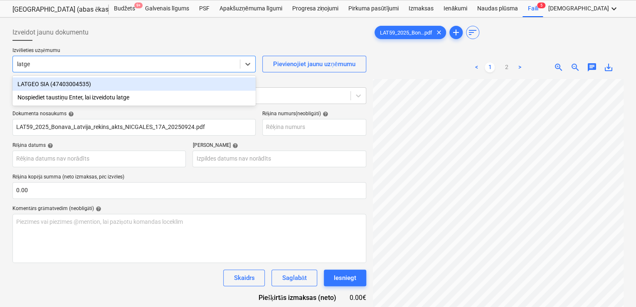
type input "latgeo"
click at [78, 84] on div "LATGEO SIA (47403004535)" at bounding box center [133, 83] width 243 height 13
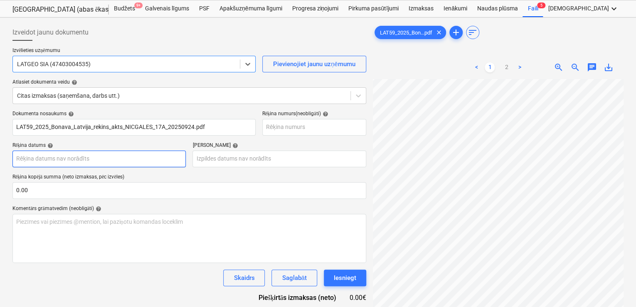
click at [128, 157] on body "Projekti Kontakti Uzņēmums Konsolidētie rēķini Iesūtne 1 format_size keyboard_a…" at bounding box center [318, 132] width 636 height 307
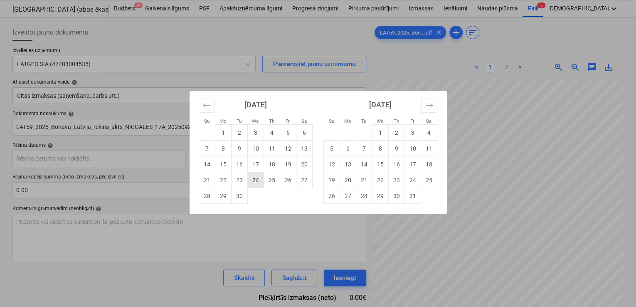
click at [252, 182] on td "24" at bounding box center [255, 180] width 16 height 16
type input "[DATE]"
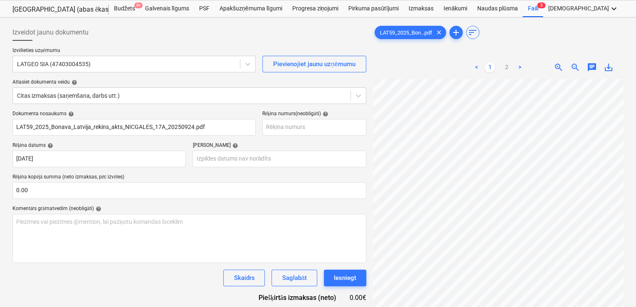
scroll to position [83, 122]
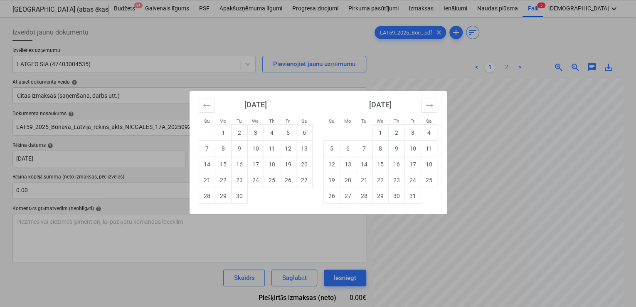
click at [273, 162] on body "Projekti Kontakti Uzņēmums Konsolidētie rēķini Iesūtne 1 format_size keyboard_a…" at bounding box center [318, 132] width 636 height 307
click at [239, 201] on td "30" at bounding box center [239, 196] width 16 height 16
type input "[DATE]"
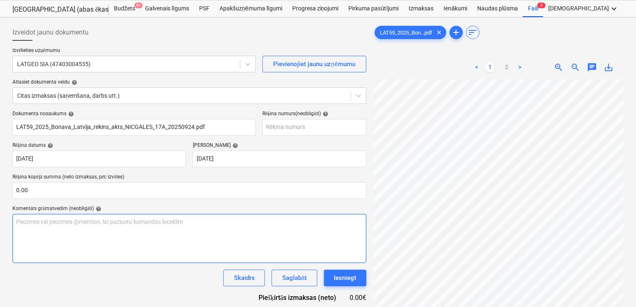
scroll to position [311, 186]
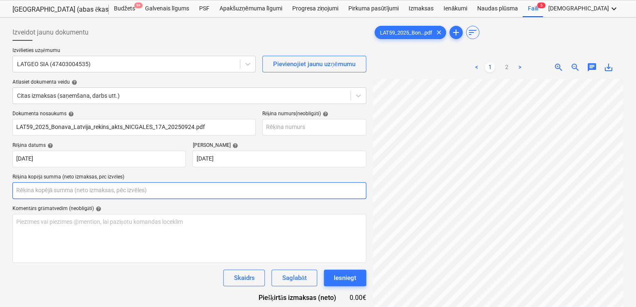
click at [107, 188] on input "text" at bounding box center [189, 190] width 354 height 17
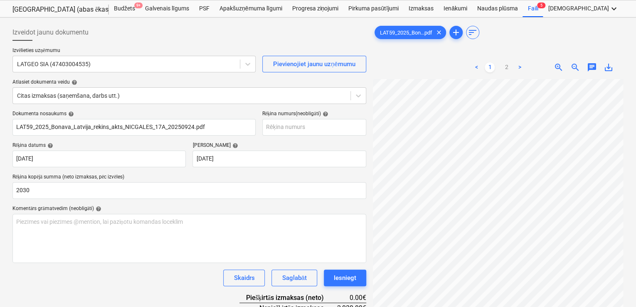
type input "2,030.00"
click at [160, 208] on div "Komentārs grāmatvedim (neobligāti) help" at bounding box center [189, 208] width 354 height 7
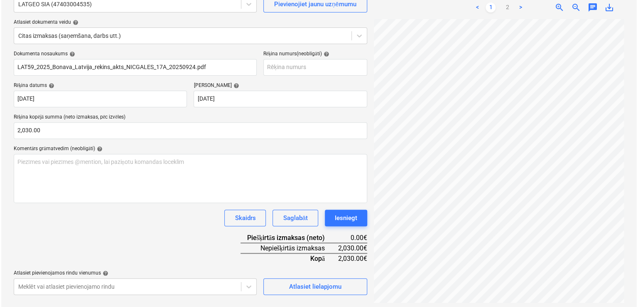
scroll to position [83, 0]
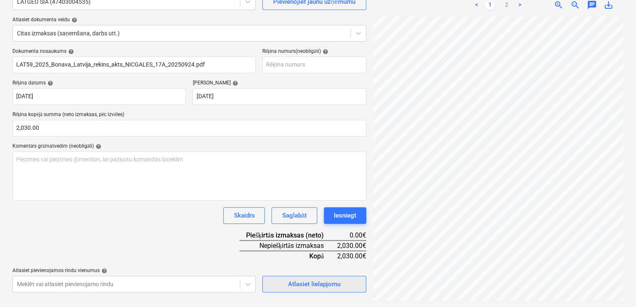
click at [327, 278] on div "Atlasiet lielapjomu" at bounding box center [314, 283] width 52 height 11
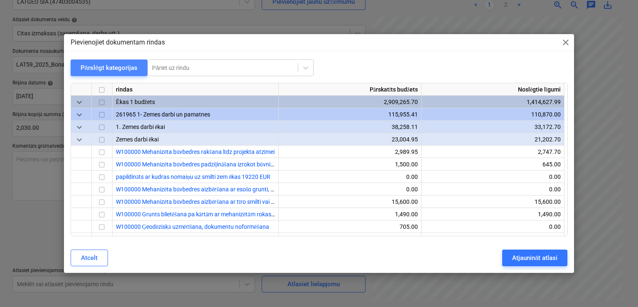
click at [116, 64] on div "Pārslēgt kategorijas" at bounding box center [109, 67] width 57 height 11
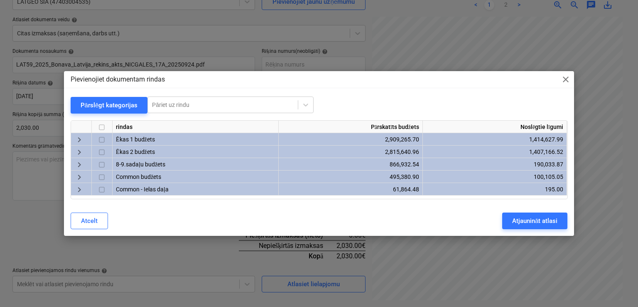
click at [81, 140] on span "keyboard_arrow_right" at bounding box center [79, 140] width 10 height 10
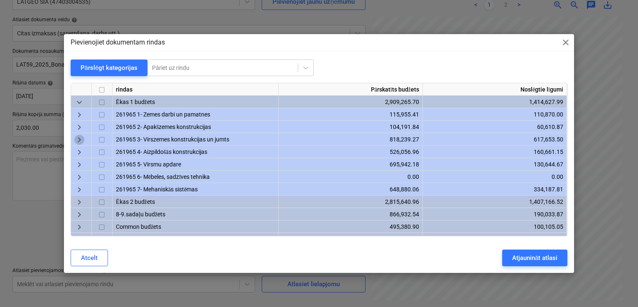
click at [78, 140] on span "keyboard_arrow_right" at bounding box center [79, 140] width 10 height 10
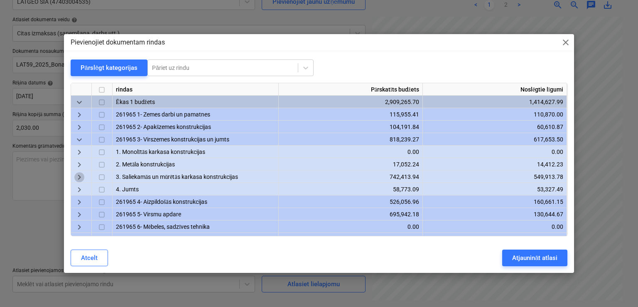
click at [80, 179] on span "keyboard_arrow_right" at bounding box center [79, 177] width 10 height 10
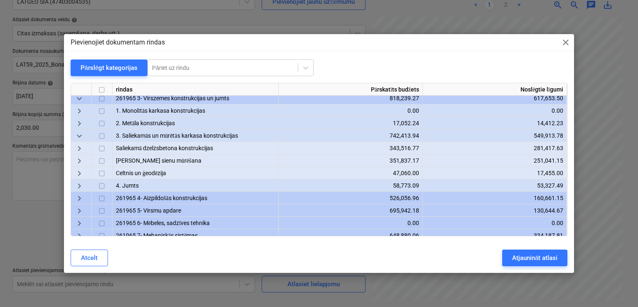
scroll to position [55, 0]
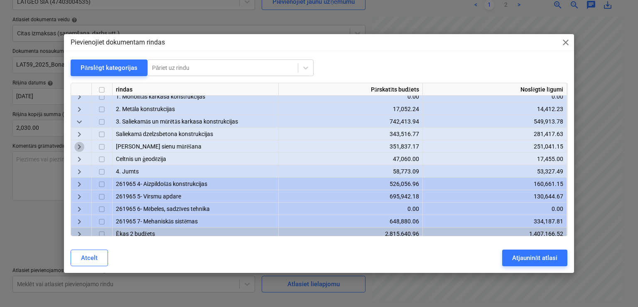
click at [83, 150] on span "keyboard_arrow_right" at bounding box center [79, 147] width 10 height 10
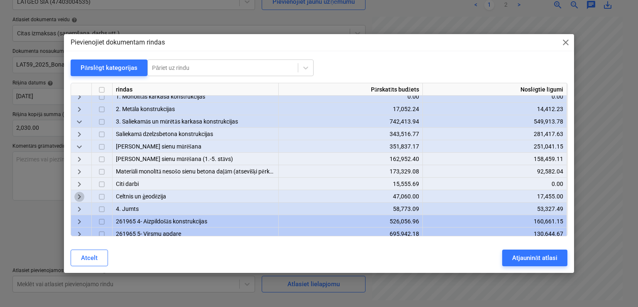
click at [83, 196] on span "keyboard_arrow_right" at bounding box center [79, 197] width 10 height 10
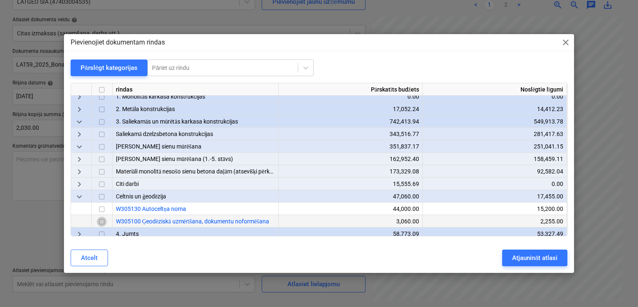
click at [100, 221] on input "checkbox" at bounding box center [102, 222] width 10 height 10
click at [75, 169] on span "keyboard_arrow_right" at bounding box center [79, 172] width 10 height 10
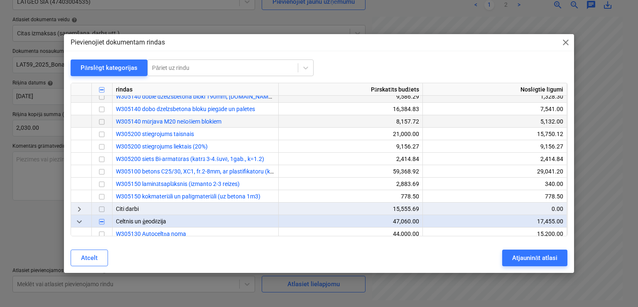
scroll to position [166, 0]
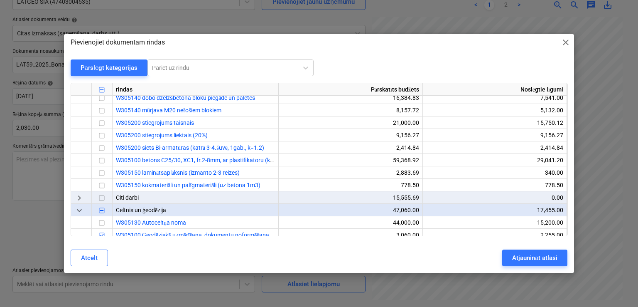
click at [80, 196] on span "keyboard_arrow_right" at bounding box center [79, 198] width 10 height 10
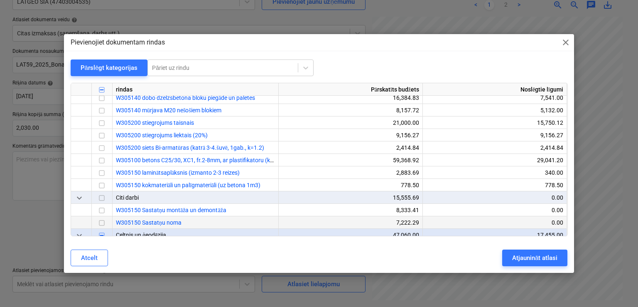
scroll to position [0, 0]
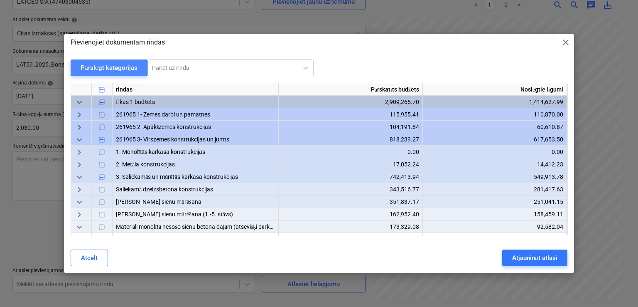
click at [95, 68] on div "Pārslēgt kategorijas" at bounding box center [109, 67] width 57 height 11
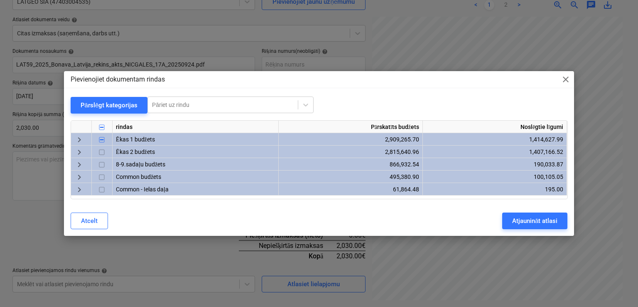
click at [76, 148] on span "keyboard_arrow_right" at bounding box center [79, 152] width 10 height 10
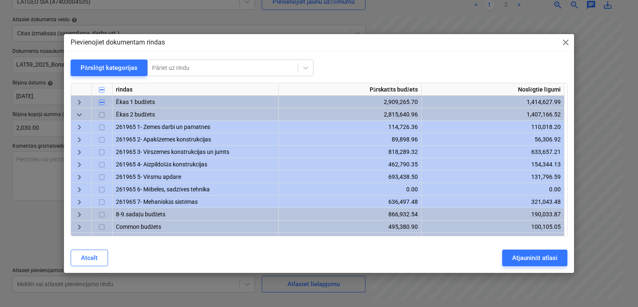
click at [81, 165] on span "keyboard_arrow_right" at bounding box center [79, 165] width 10 height 10
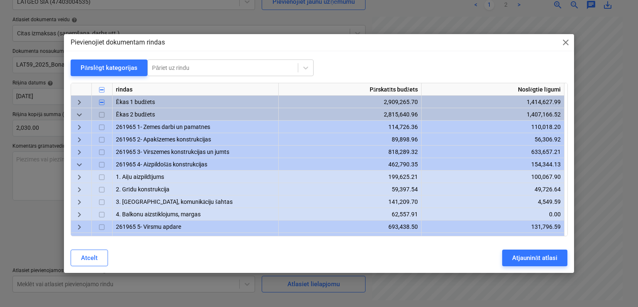
click at [75, 163] on span "keyboard_arrow_down" at bounding box center [79, 165] width 10 height 10
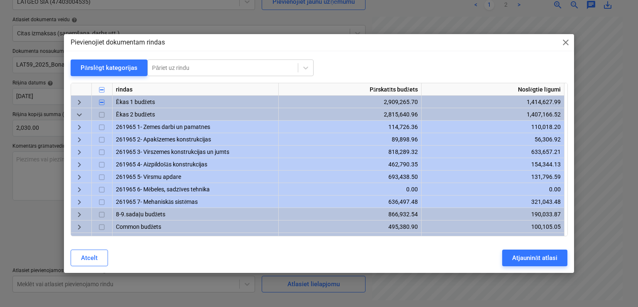
click at [76, 152] on span "keyboard_arrow_right" at bounding box center [79, 152] width 10 height 10
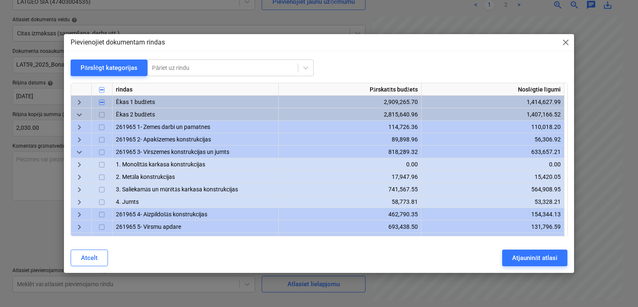
click at [82, 190] on span "keyboard_arrow_right" at bounding box center [79, 190] width 10 height 10
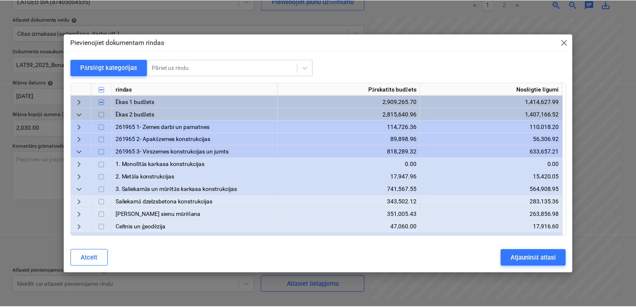
scroll to position [55, 0]
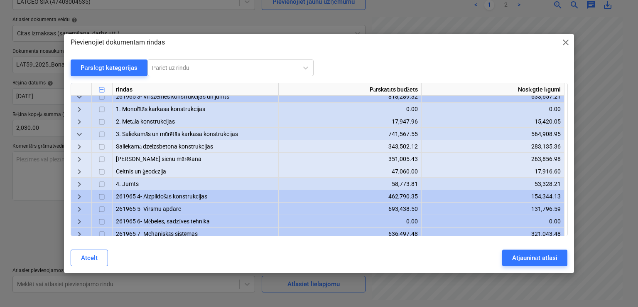
click at [76, 167] on span "keyboard_arrow_right" at bounding box center [79, 172] width 10 height 10
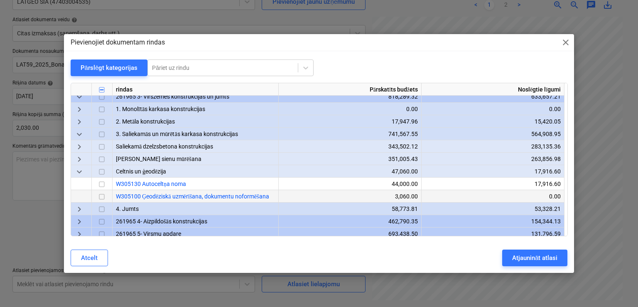
click at [103, 196] on input "checkbox" at bounding box center [102, 197] width 10 height 10
click at [525, 257] on div "Atjaunināt atlasi" at bounding box center [534, 257] width 45 height 11
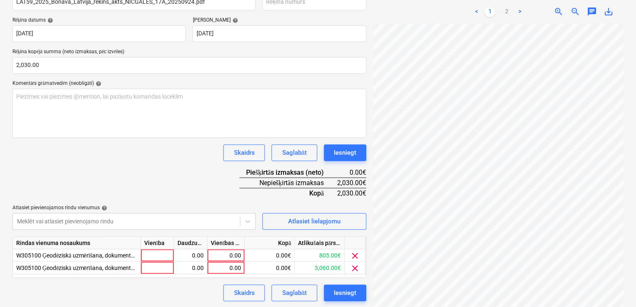
scroll to position [146, 0]
click at [226, 252] on div "0.00" at bounding box center [226, 254] width 30 height 12
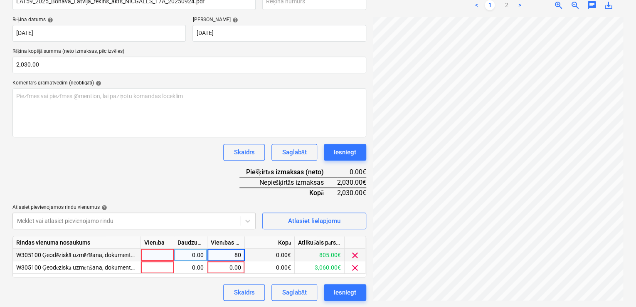
type input "805"
click at [208, 178] on div "Dokumenta nosaukums help LAT59_2025_Bonava_Latvija_rekins_akts_NICGALES_17A_202…" at bounding box center [189, 142] width 354 height 315
click at [228, 269] on div "0.00" at bounding box center [226, 267] width 30 height 12
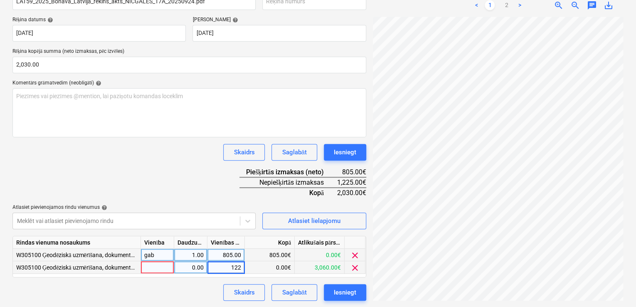
type input "1225"
click at [188, 157] on div "Skaidrs Saglabāt Iesniegt" at bounding box center [189, 152] width 354 height 17
click at [353, 278] on div "Iesniegt" at bounding box center [345, 292] width 22 height 11
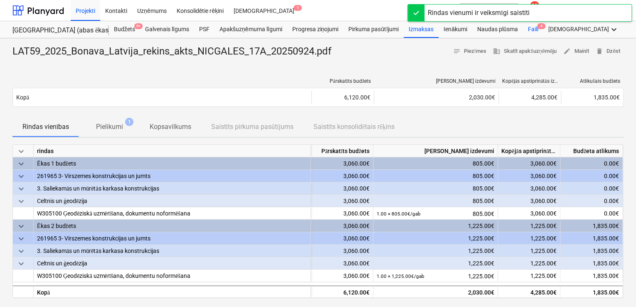
click at [530, 30] on div "Faili 4" at bounding box center [532, 29] width 20 height 17
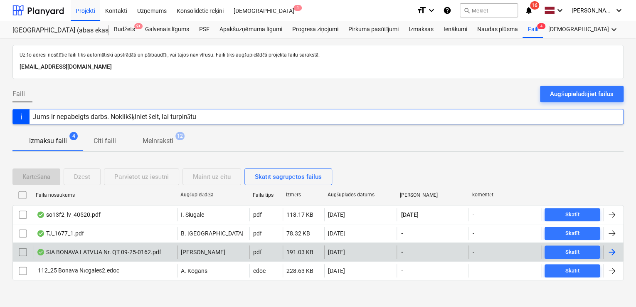
click at [577, 249] on div at bounding box center [612, 252] width 10 height 10
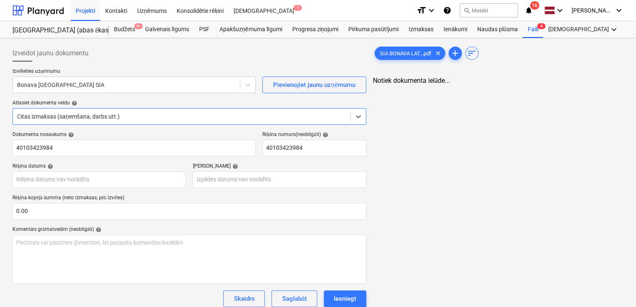
type input "40103423984"
click at [53, 84] on div at bounding box center [126, 85] width 219 height 8
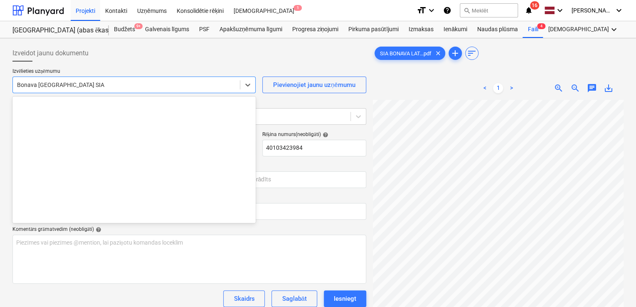
scroll to position [1570, 0]
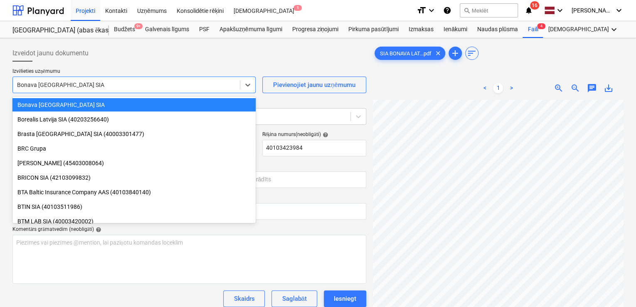
type input "q"
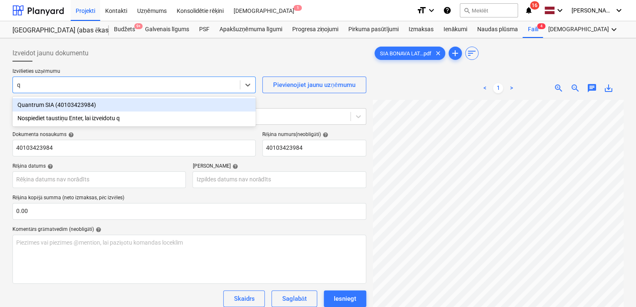
click at [47, 106] on div "Quantrum SIA (40103423984)" at bounding box center [133, 104] width 243 height 13
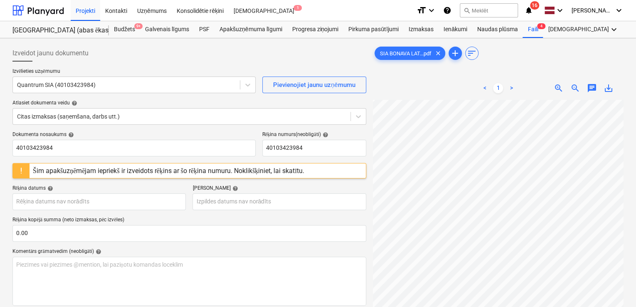
scroll to position [173, 186]
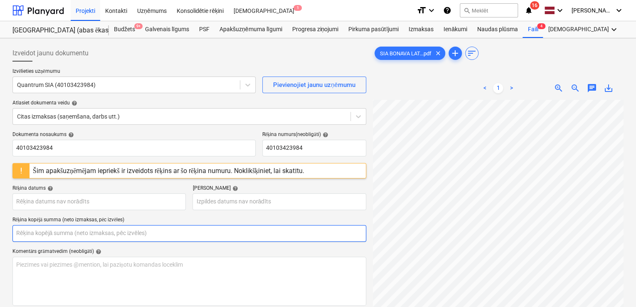
click at [122, 237] on input "text" at bounding box center [189, 233] width 354 height 17
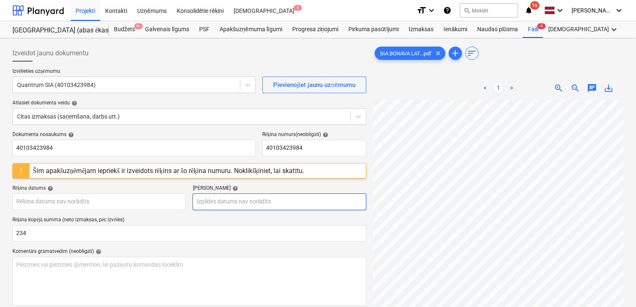
type input "234.00"
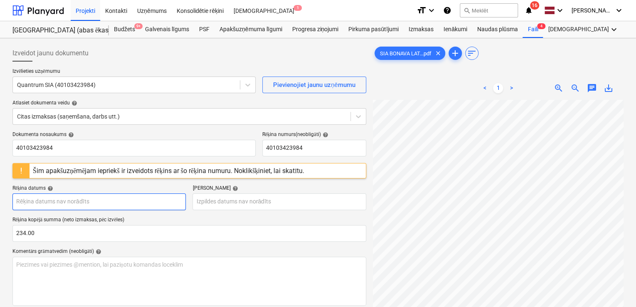
click at [94, 205] on body "Projekti Kontakti Uzņēmums Konsolidētie rēķini Iesūtne 1 format_size keyboard_a…" at bounding box center [318, 153] width 636 height 307
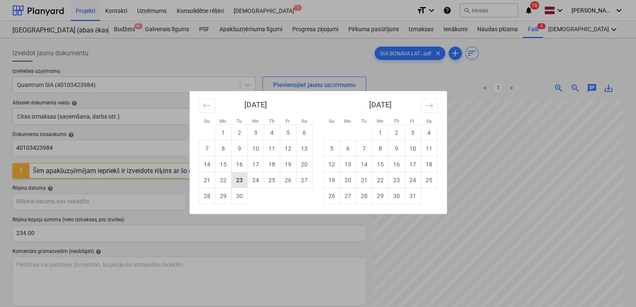
click at [246, 179] on td "23" at bounding box center [239, 180] width 16 height 16
type input "[DATE]"
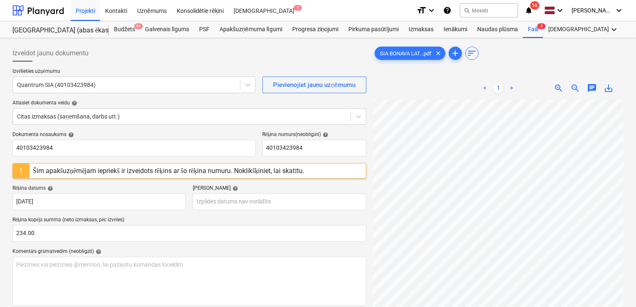
scroll to position [114, 186]
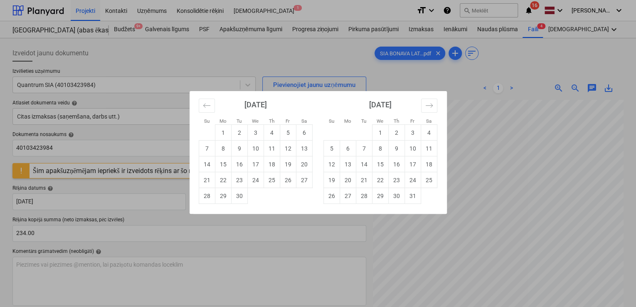
click at [279, 195] on body "Projekti Kontakti Uzņēmums Konsolidētie rēķini Iesūtne 1 format_size keyboard_a…" at bounding box center [318, 153] width 636 height 307
click at [413, 148] on td "10" at bounding box center [412, 148] width 16 height 16
type input "[DATE]"
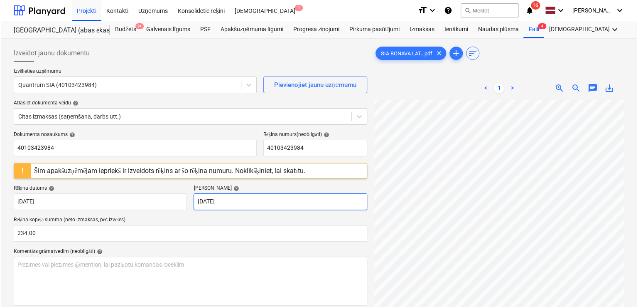
scroll to position [96, 0]
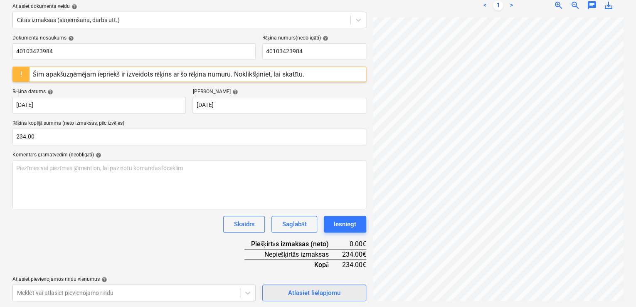
click at [324, 278] on div "Atlasiet lielapjomu" at bounding box center [314, 292] width 52 height 11
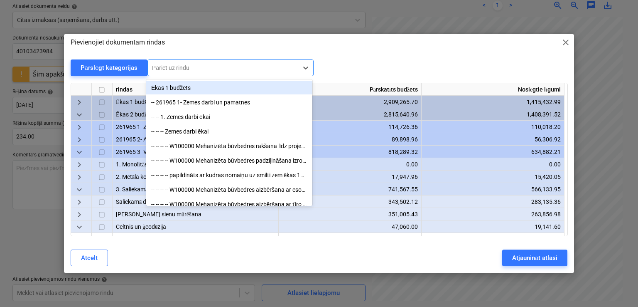
click at [236, 66] on div at bounding box center [223, 68] width 142 height 8
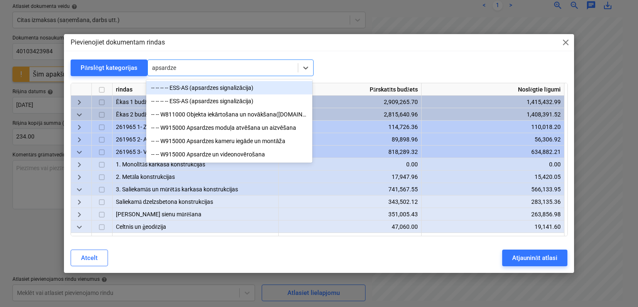
type input "apsardzes"
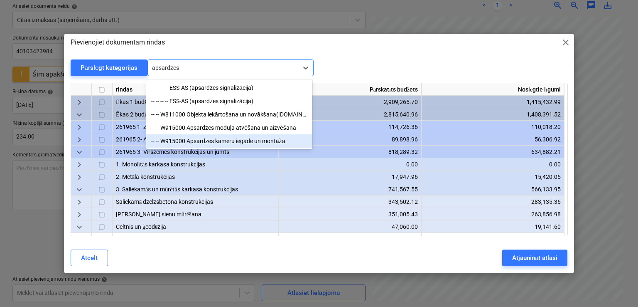
click at [217, 139] on div "-- -- W915000 Apsardzes kameru iegāde un montāža" at bounding box center [229, 140] width 166 height 13
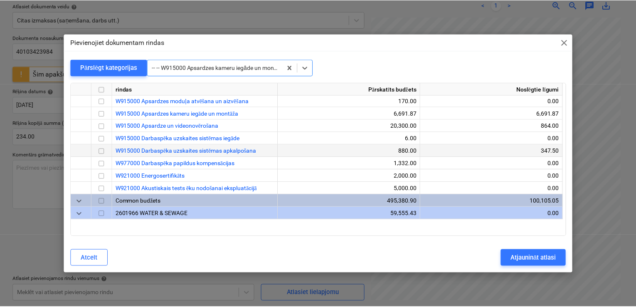
scroll to position [16302, 0]
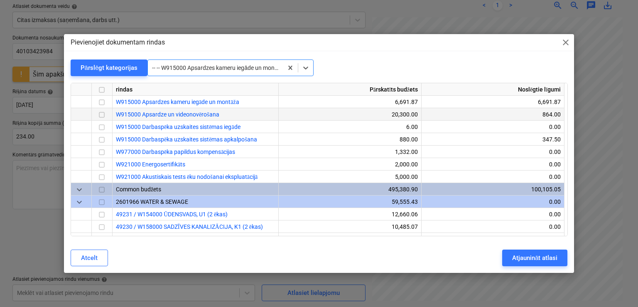
click at [100, 113] on input "checkbox" at bounding box center [102, 115] width 10 height 10
click at [519, 256] on div "Atjaunināt atlasi" at bounding box center [534, 257] width 45 height 11
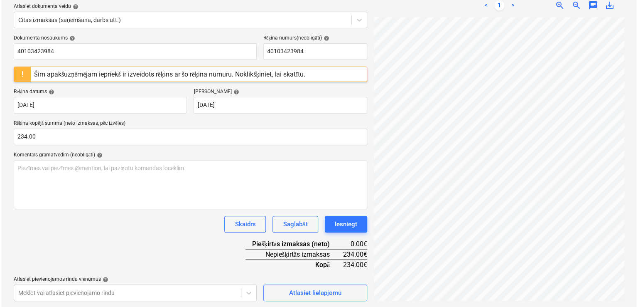
scroll to position [152, 0]
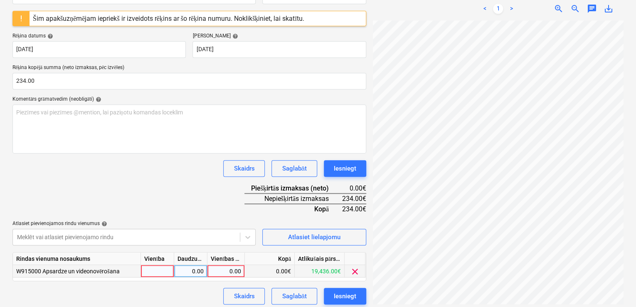
click at [238, 269] on div "0.00" at bounding box center [226, 271] width 30 height 12
type input "234"
click at [215, 199] on div "Dokumenta nosaukums help 40103423984 Rēķina numurs (neobligāti) help 4010342398…" at bounding box center [189, 141] width 354 height 325
click at [346, 278] on div "Iesniegt" at bounding box center [345, 295] width 22 height 11
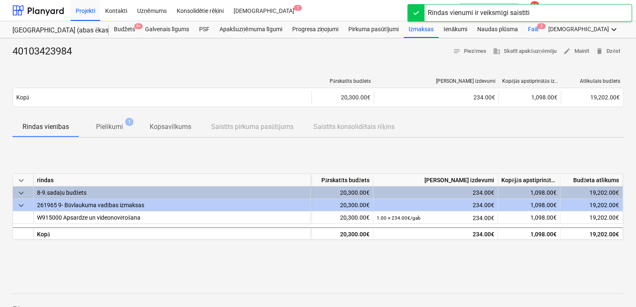
click at [535, 27] on div "Faili 3" at bounding box center [532, 29] width 20 height 17
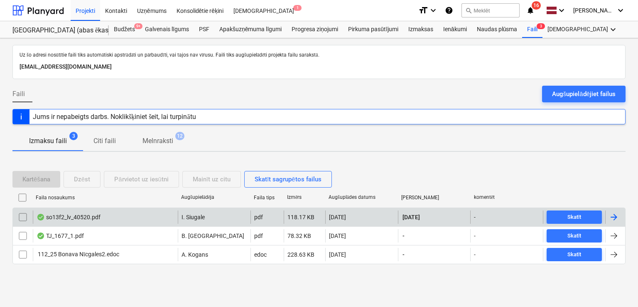
click at [577, 213] on div at bounding box center [615, 216] width 20 height 13
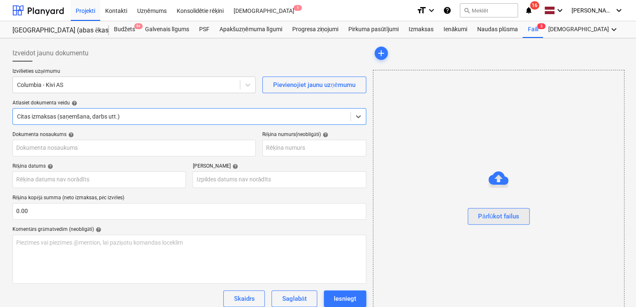
type input "2531010673"
type input "[DATE]"
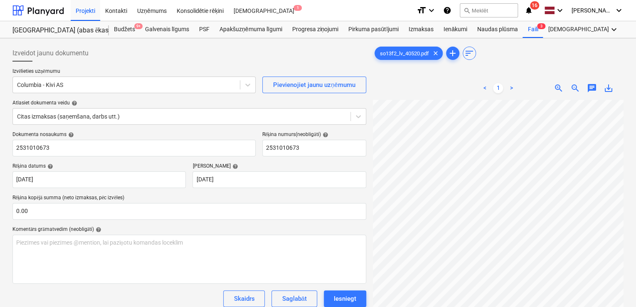
scroll to position [241, 186]
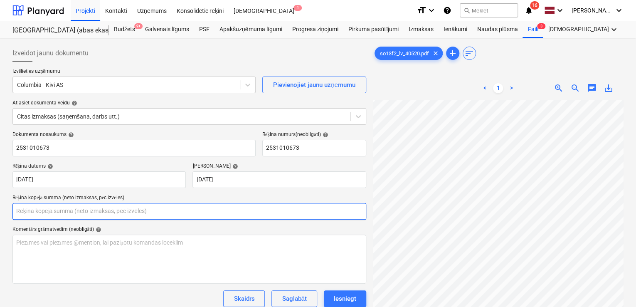
click at [125, 209] on input "text" at bounding box center [189, 211] width 354 height 17
click at [16, 212] on input "5005" at bounding box center [189, 211] width 354 height 17
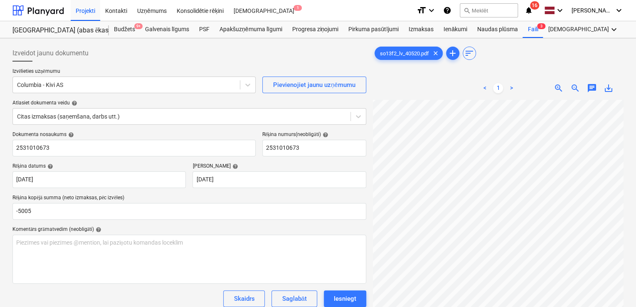
type input "-5,005.00"
click at [161, 227] on div "Komentārs grāmatvedim (neobligāti) help" at bounding box center [189, 229] width 354 height 7
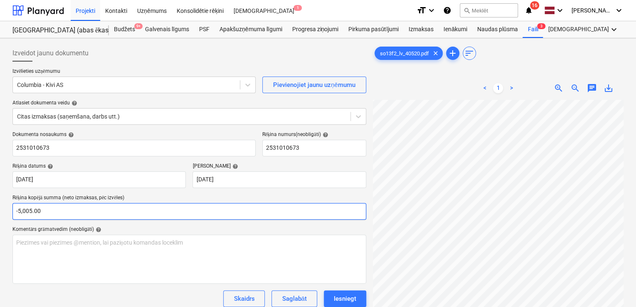
scroll to position [130, 157]
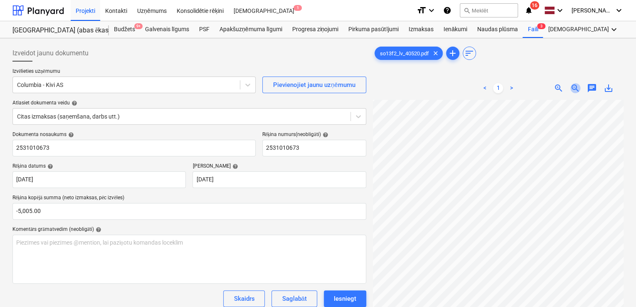
click at [573, 84] on span "zoom_out" at bounding box center [575, 88] width 10 height 10
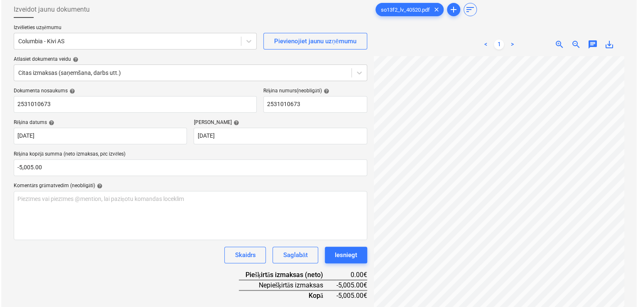
scroll to position [83, 0]
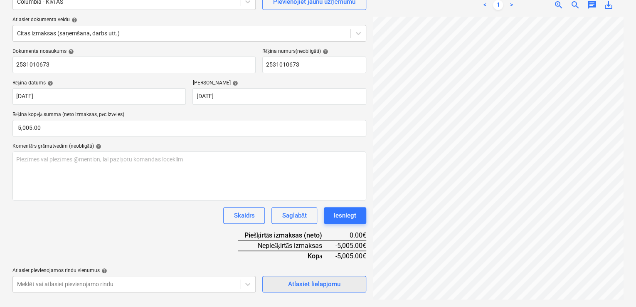
click at [315, 278] on div "Atlasiet lielapjomu" at bounding box center [314, 283] width 52 height 11
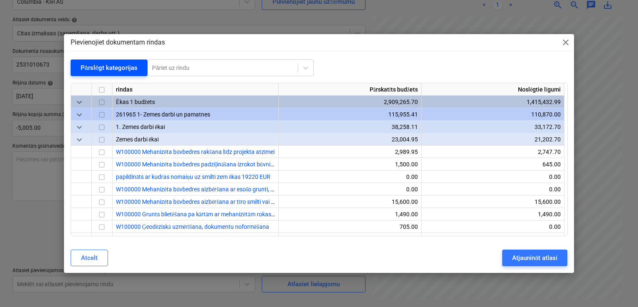
click at [111, 66] on div "Pārslēgt kategorijas" at bounding box center [109, 67] width 57 height 11
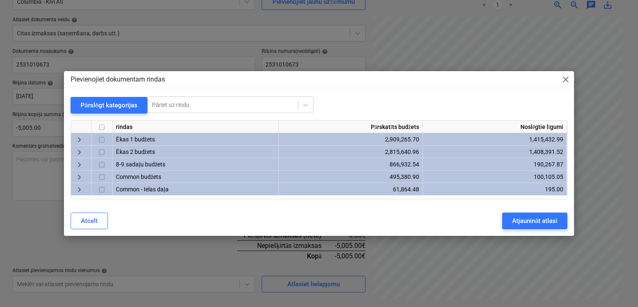
click at [75, 138] on span "keyboard_arrow_right" at bounding box center [79, 140] width 10 height 10
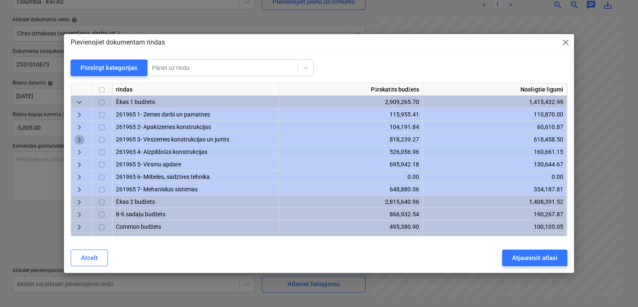
click at [82, 140] on span "keyboard_arrow_right" at bounding box center [79, 140] width 10 height 10
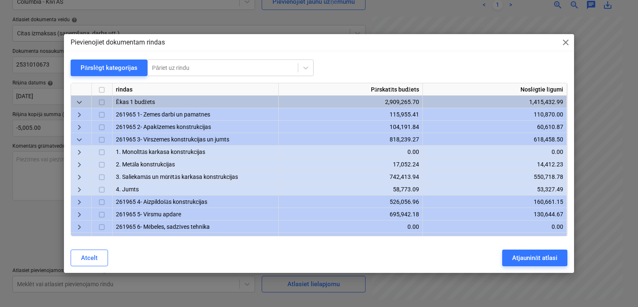
click at [76, 177] on span "keyboard_arrow_right" at bounding box center [79, 177] width 10 height 10
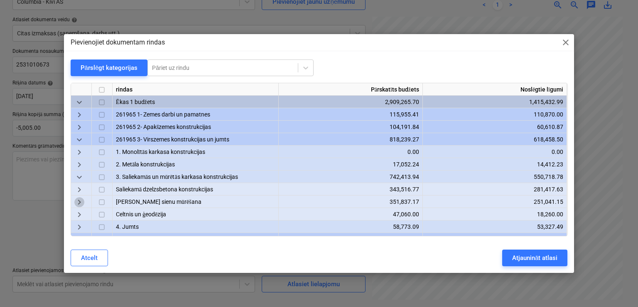
drag, startPoint x: 78, startPoint y: 204, endPoint x: 86, endPoint y: 202, distance: 8.5
click at [77, 204] on span "keyboard_arrow_right" at bounding box center [79, 202] width 10 height 10
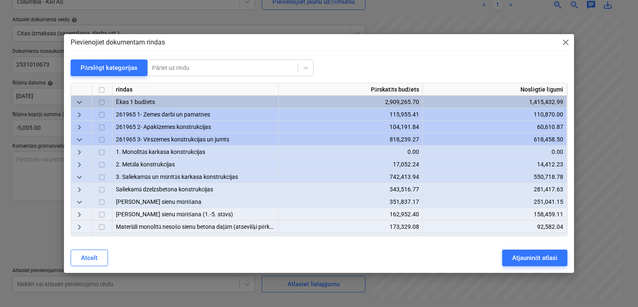
scroll to position [55, 0]
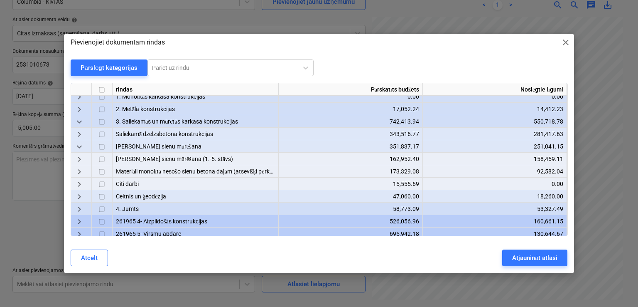
click at [78, 170] on span "keyboard_arrow_right" at bounding box center [79, 172] width 10 height 10
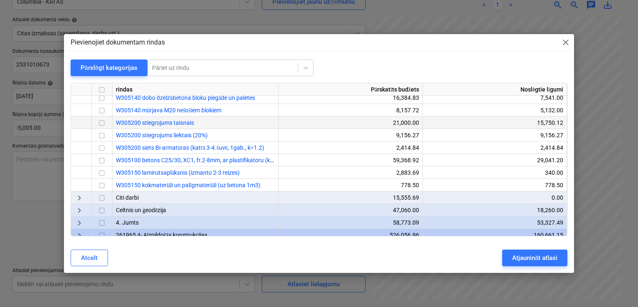
scroll to position [111, 0]
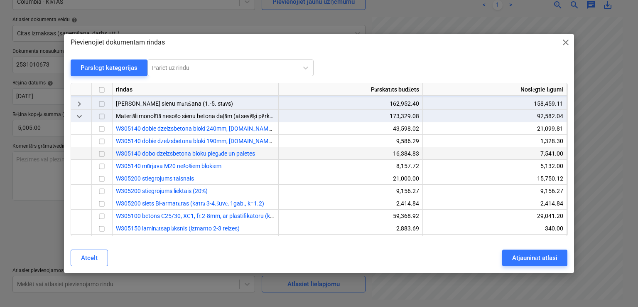
click at [102, 152] on input "checkbox" at bounding box center [102, 154] width 10 height 10
click at [113, 64] on div "Pārslēgt kategorijas" at bounding box center [109, 67] width 57 height 11
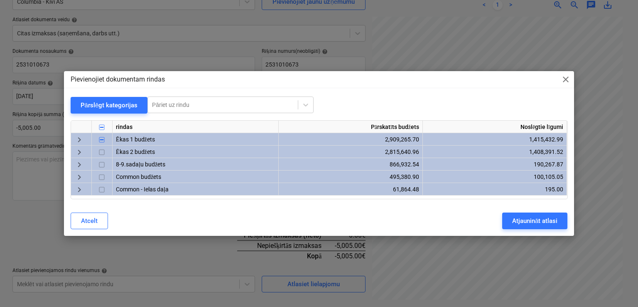
click at [78, 147] on span "keyboard_arrow_right" at bounding box center [79, 152] width 10 height 10
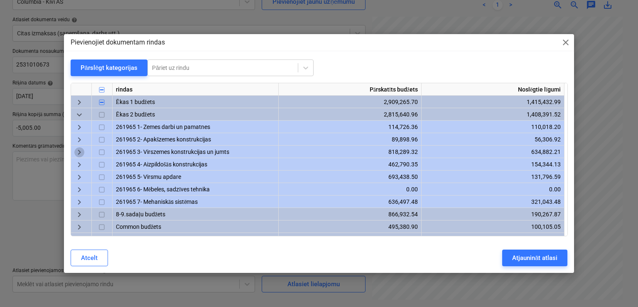
click at [80, 153] on span "keyboard_arrow_right" at bounding box center [79, 152] width 10 height 10
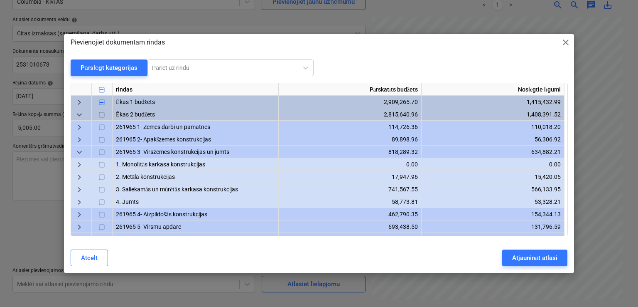
click at [76, 185] on span "keyboard_arrow_right" at bounding box center [79, 190] width 10 height 10
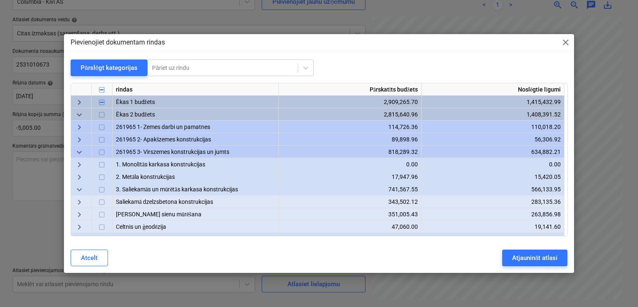
click at [78, 215] on span "keyboard_arrow_right" at bounding box center [79, 215] width 10 height 10
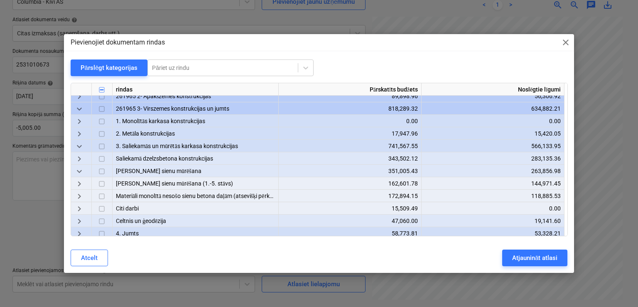
scroll to position [55, 0]
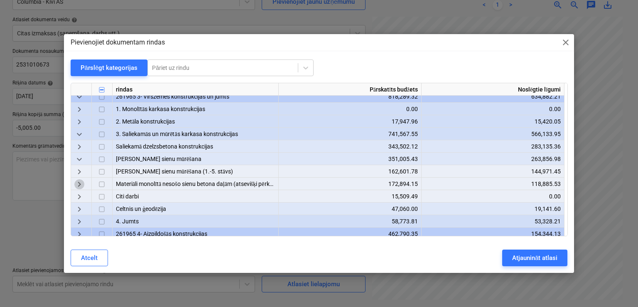
click at [82, 183] on span "keyboard_arrow_right" at bounding box center [79, 184] width 10 height 10
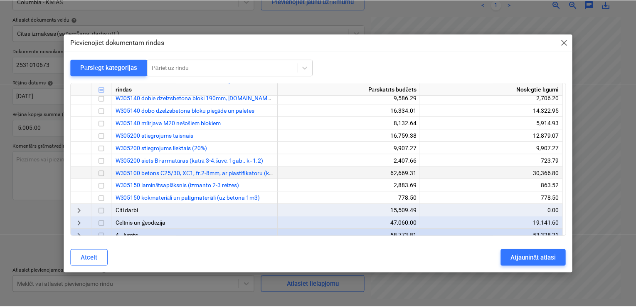
scroll to position [166, 0]
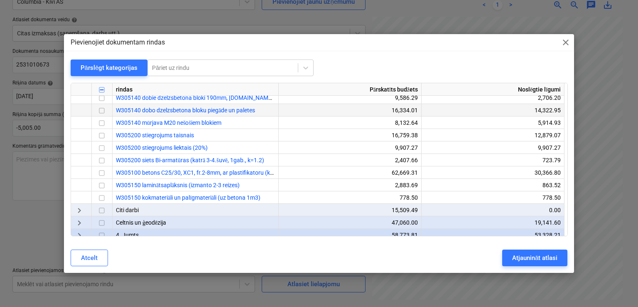
click at [100, 111] on input "checkbox" at bounding box center [102, 111] width 10 height 10
click at [527, 260] on div "Atjaunināt atlasi" at bounding box center [534, 257] width 45 height 11
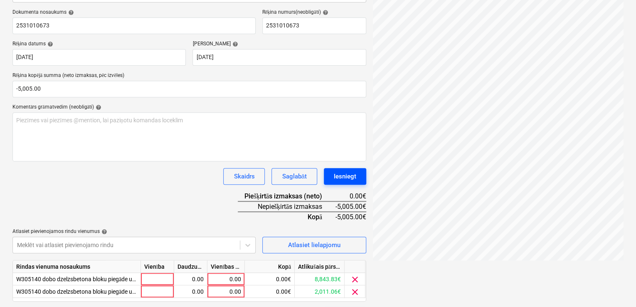
scroll to position [146, 0]
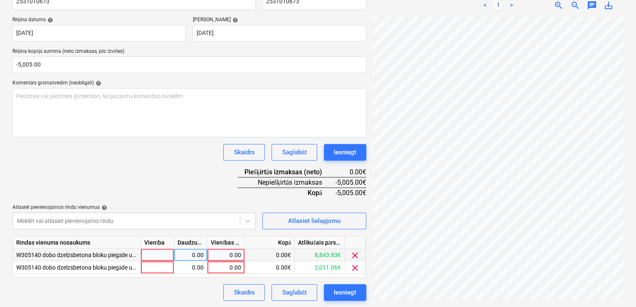
click at [223, 254] on div "0.00" at bounding box center [226, 254] width 30 height 12
type input "2500"
click at [231, 268] on div "0.00" at bounding box center [226, 267] width 30 height 12
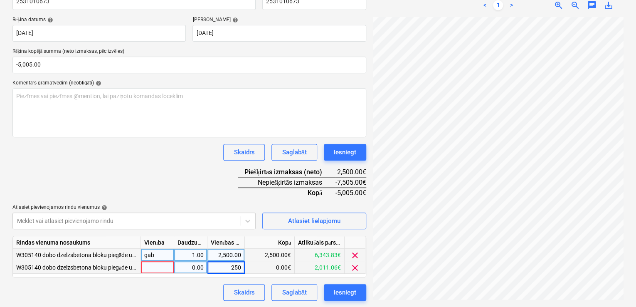
type input "2500"
click at [214, 257] on div "2,500.00" at bounding box center [226, 254] width 30 height 12
click at [216, 255] on input "2500" at bounding box center [225, 254] width 37 height 12
click at [224, 254] on input "2500" at bounding box center [225, 254] width 37 height 12
type input "-2500"
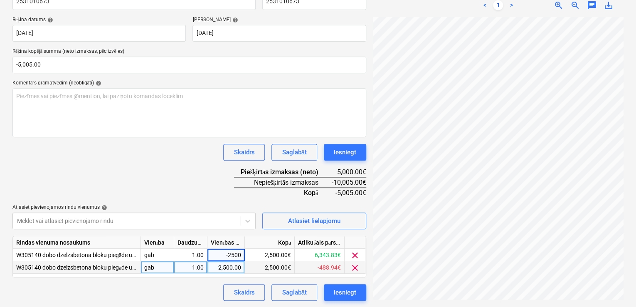
click at [204, 174] on div "Dokumenta nosaukums help 2531010673 Rēķina numurs (neobligāti) help 2531010673 …" at bounding box center [189, 142] width 354 height 315
click at [218, 268] on div "2,500.00" at bounding box center [226, 267] width 30 height 12
click at [219, 265] on input "2500" at bounding box center [225, 267] width 37 height 12
type input "-2500"
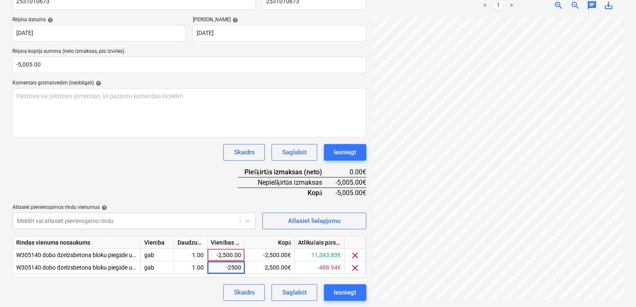
click at [195, 145] on div "Skaidrs Saglabāt Iesniegt" at bounding box center [189, 152] width 354 height 17
click at [192, 162] on div "Dokumenta nosaukums help 2531010673 Rēķina numurs (neobligāti) help 2531010673 …" at bounding box center [189, 142] width 354 height 315
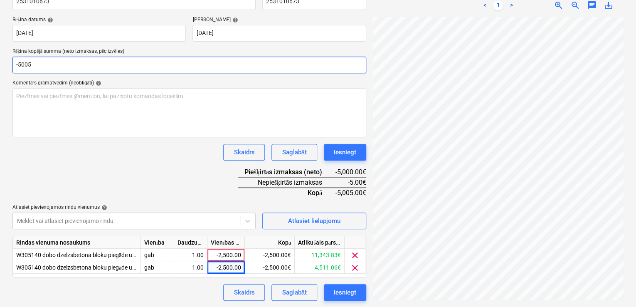
click at [18, 62] on input "-5005" at bounding box center [189, 64] width 354 height 17
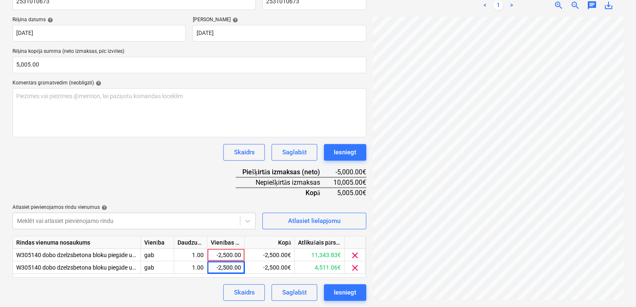
click at [176, 184] on div "Dokumenta nosaukums help 2531010673 Rēķina numurs (neobligāti) help 2531010673 …" at bounding box center [189, 142] width 354 height 315
click at [234, 251] on div "-2,500.00" at bounding box center [226, 254] width 30 height 12
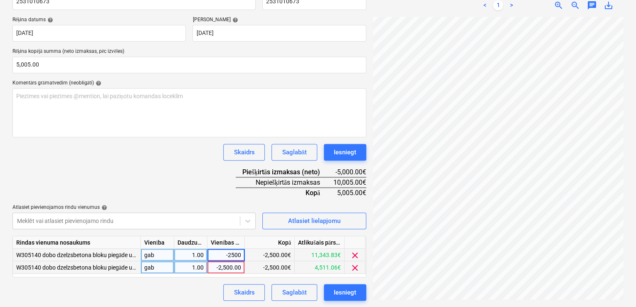
click at [235, 271] on div "-2,500.00" at bounding box center [226, 267] width 30 height 12
click at [204, 278] on div "Skaidrs Saglabāt Iesniegt" at bounding box center [189, 292] width 354 height 17
click at [241, 268] on div "-2,500.00" at bounding box center [226, 267] width 30 height 12
click at [242, 268] on input "-2500" at bounding box center [225, 267] width 37 height 12
click at [241, 253] on div "-2,500.00" at bounding box center [225, 254] width 37 height 12
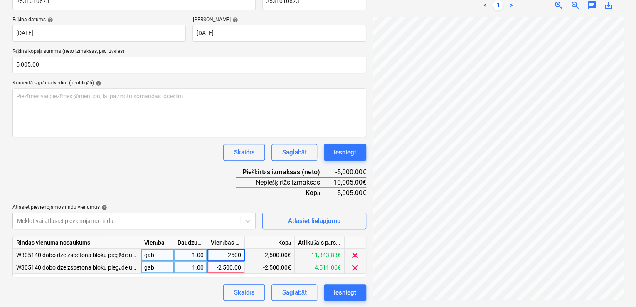
click at [241, 253] on input "-2500" at bounding box center [225, 254] width 37 height 12
click at [234, 255] on input "-2500" at bounding box center [225, 254] width 37 height 12
click at [203, 278] on div "Skaidrs Saglabāt Iesniegt" at bounding box center [189, 292] width 354 height 17
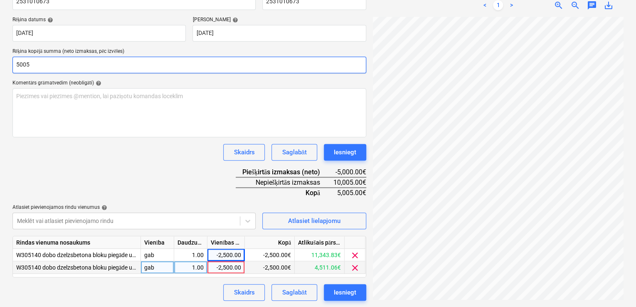
click at [15, 65] on input "5005" at bounding box center [189, 64] width 354 height 17
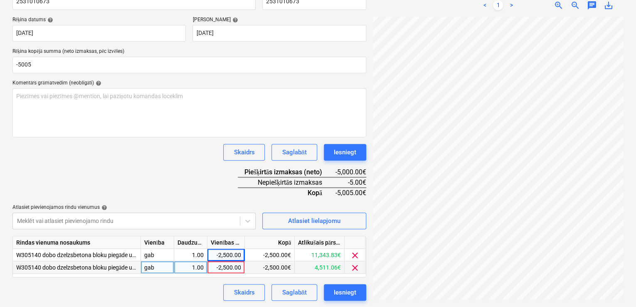
type input "-5,005.00"
click at [155, 180] on div "Dokumenta nosaukums help 2531010673 Rēķina numurs (neobligāti) help 2531010673 …" at bounding box center [189, 142] width 354 height 315
click at [191, 255] on div "1.00" at bounding box center [190, 254] width 26 height 12
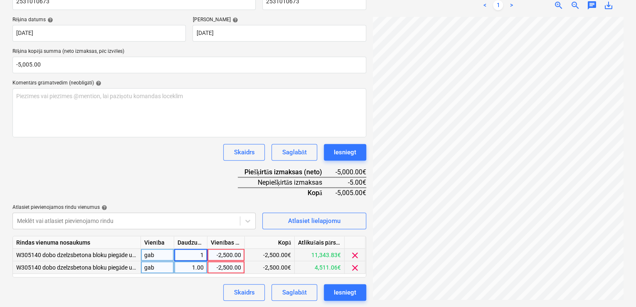
click at [194, 254] on input "1" at bounding box center [190, 254] width 33 height 12
type input "-1"
click at [211, 190] on div "Dokumenta nosaukums help 2531010673 Rēķina numurs (neobligāti) help 2531010673 …" at bounding box center [189, 142] width 354 height 315
click at [194, 267] on div "1.00" at bounding box center [190, 267] width 26 height 12
click at [194, 264] on input "1" at bounding box center [190, 267] width 33 height 12
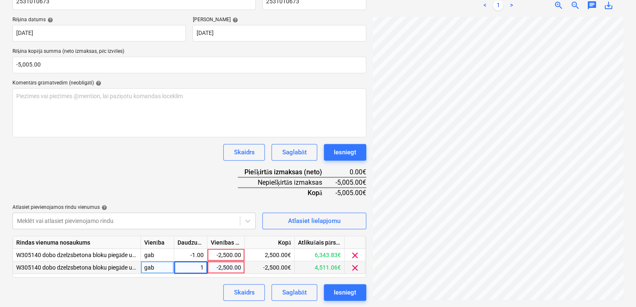
type input "-1"
click at [196, 186] on div "Dokumenta nosaukums help 2531010673 Rēķina numurs (neobligāti) help 2531010673 …" at bounding box center [189, 142] width 354 height 315
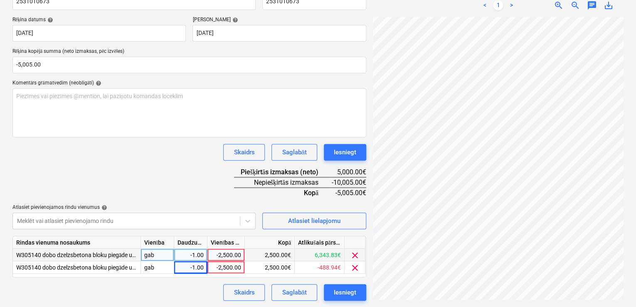
click at [220, 253] on div "-2,500.00" at bounding box center [226, 254] width 30 height 12
click at [228, 253] on input "-2500" at bounding box center [225, 254] width 37 height 12
type input "2500"
click at [201, 186] on div "Dokumenta nosaukums help 2531010673 Rēķina numurs (neobligāti) help 2531010673 …" at bounding box center [189, 142] width 354 height 315
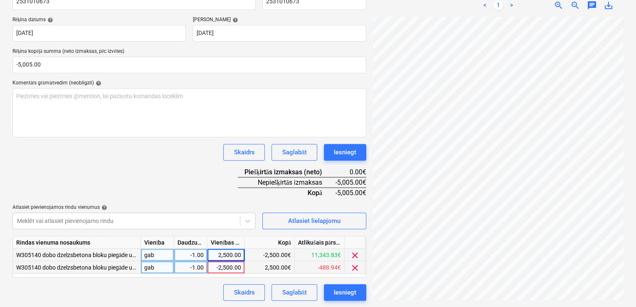
click at [225, 265] on div "-2,500.00" at bounding box center [226, 267] width 30 height 12
click at [228, 265] on input "-2500" at bounding box center [225, 267] width 37 height 12
type input "2500"
click at [196, 173] on div "Dokumenta nosaukums help 2531010673 Rēķina numurs (neobligāti) help 2531010673 …" at bounding box center [189, 142] width 354 height 315
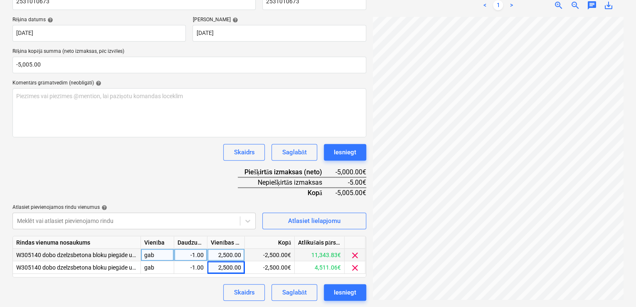
click at [238, 255] on div "2,500.00" at bounding box center [226, 254] width 30 height 12
click at [243, 254] on input "2500" at bounding box center [225, 254] width 37 height 12
type input "2505"
click at [195, 158] on div "Skaidrs Saglabāt Iesniegt" at bounding box center [189, 152] width 354 height 17
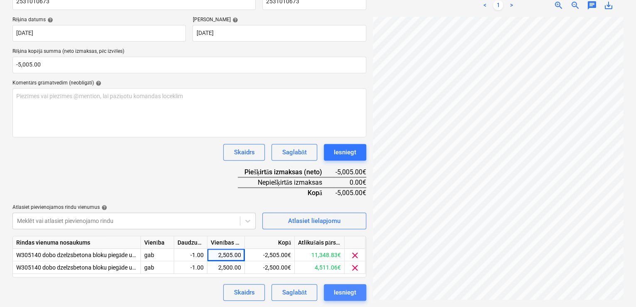
click at [346, 278] on div "Iesniegt" at bounding box center [345, 292] width 22 height 11
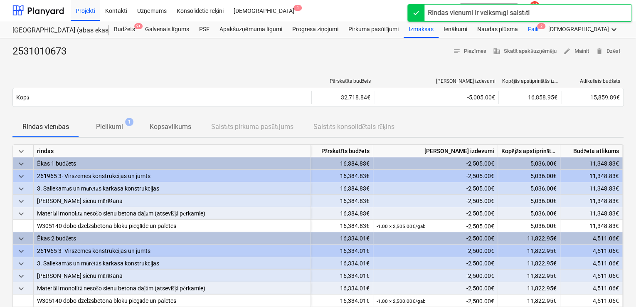
click at [534, 29] on div "Faili 2" at bounding box center [532, 29] width 20 height 17
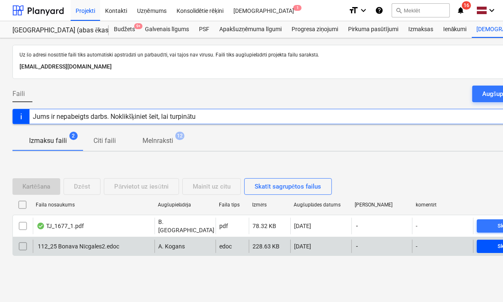
click at [496, 246] on span "Skatīt" at bounding box center [504, 247] width 49 height 10
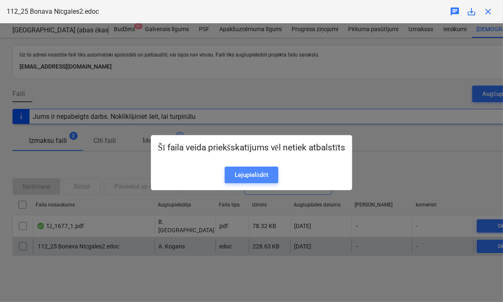
click at [251, 174] on div "Lejupielādēt" at bounding box center [252, 174] width 34 height 11
click at [485, 12] on div "Epasts nosūtīts" at bounding box center [387, 8] width 224 height 17
drag, startPoint x: 368, startPoint y: 97, endPoint x: 396, endPoint y: 84, distance: 30.5
click at [371, 96] on div "Šī faila veida priekšskatījums vēl netiek atbalstīts Lejupielādēt" at bounding box center [251, 162] width 503 height 279
click at [489, 11] on div "Epasts nosūtīts" at bounding box center [387, 8] width 224 height 17
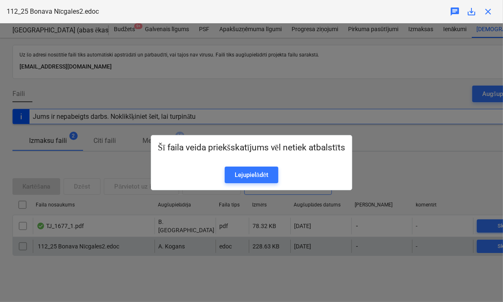
click at [489, 11] on div "Epasts nosūtīts" at bounding box center [387, 8] width 224 height 17
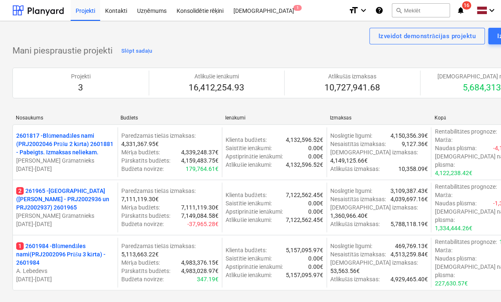
click at [69, 193] on p "2 261965 - Nīcgales iela (abas ēkas - PRJ2002936 un PRJ2002937) 2601965" at bounding box center [65, 199] width 98 height 25
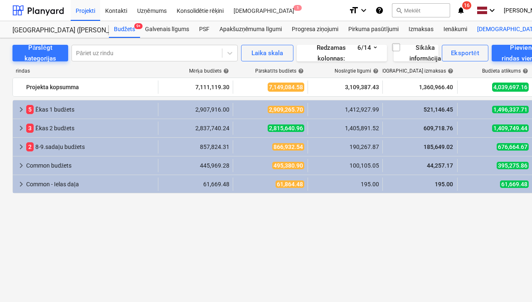
click at [502, 68] on div "Faili 2" at bounding box center [527, 63] width 50 height 14
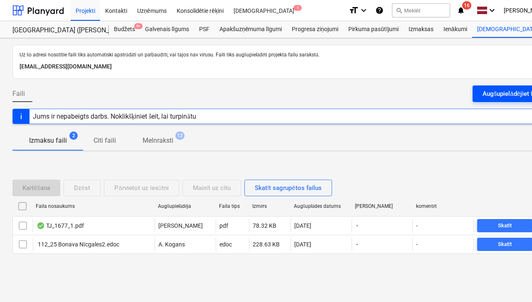
click at [503, 92] on div "Augšupielādējiet failus" at bounding box center [514, 93] width 64 height 11
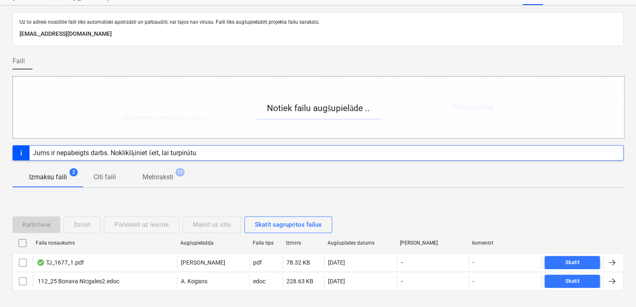
scroll to position [58, 0]
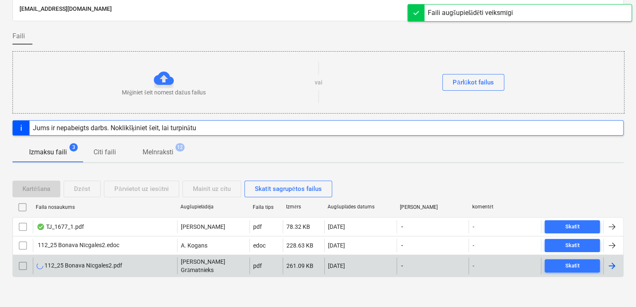
click at [27, 268] on input "checkbox" at bounding box center [22, 265] width 13 height 13
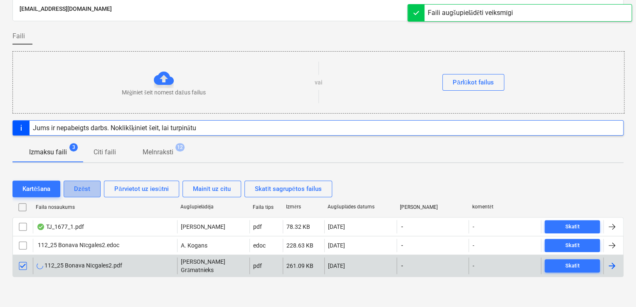
click at [85, 186] on div "Dzēst" at bounding box center [82, 188] width 16 height 11
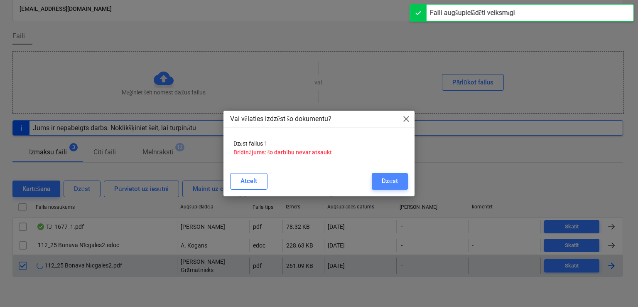
click at [389, 181] on div "Dzēst" at bounding box center [390, 180] width 16 height 11
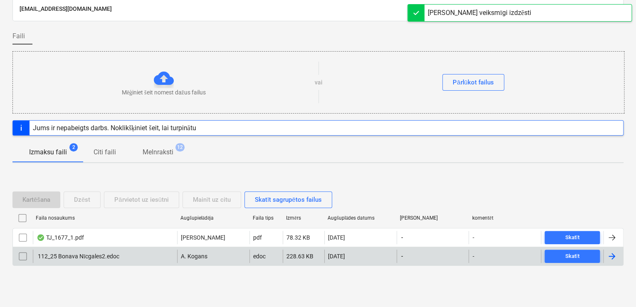
click at [503, 252] on div at bounding box center [612, 256] width 10 height 10
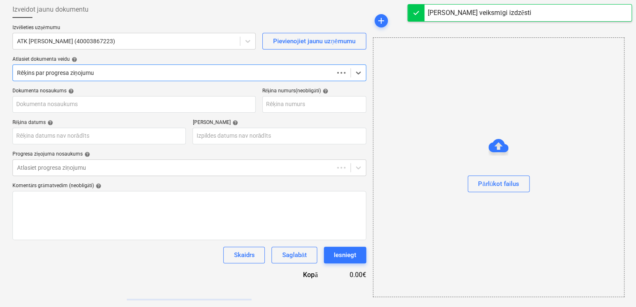
scroll to position [43, 0]
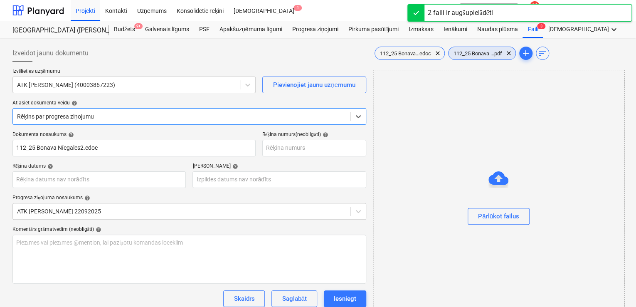
click at [485, 53] on span "112_25 Bonava ...pdf" at bounding box center [477, 53] width 59 height 6
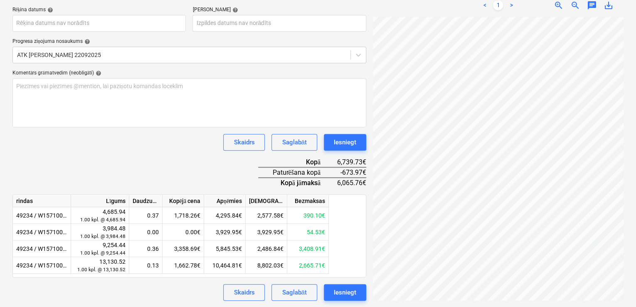
scroll to position [47, 58]
type input "1"
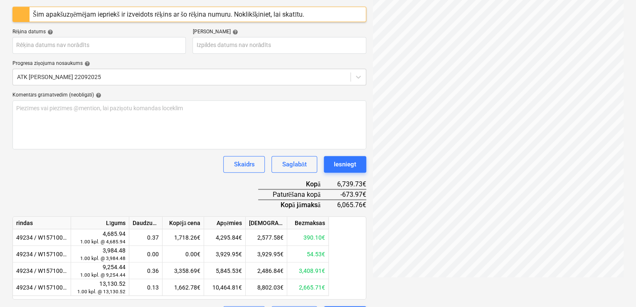
scroll to position [178, 0]
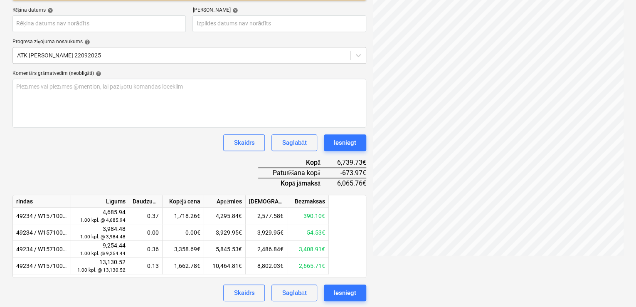
click at [164, 160] on div "Dokumenta nosaukums help 1 Rēķina numurs (neobligāti) help 1 Šim apakšuzņēmējam…" at bounding box center [189, 126] width 354 height 347
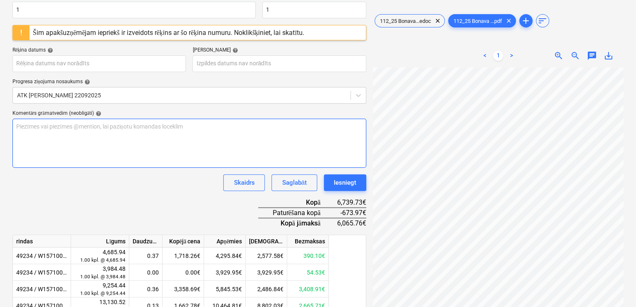
scroll to position [123, 0]
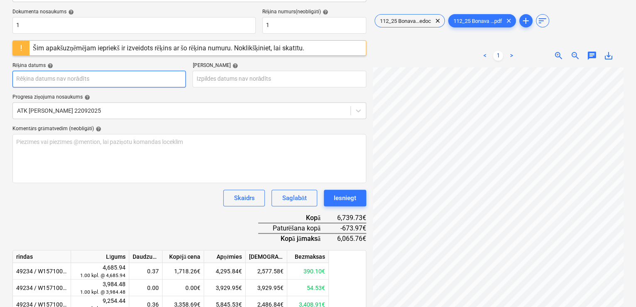
click at [111, 79] on body "Projekti Kontakti Uzņēmums Konsolidētie rēķini Iesūtne 1 format_size keyboard_a…" at bounding box center [318, 30] width 636 height 307
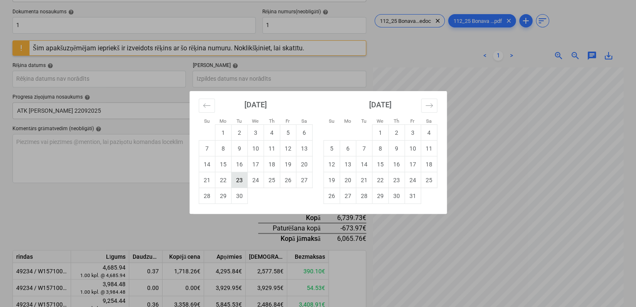
click at [244, 184] on td "23" at bounding box center [239, 180] width 16 height 16
type input "[DATE]"
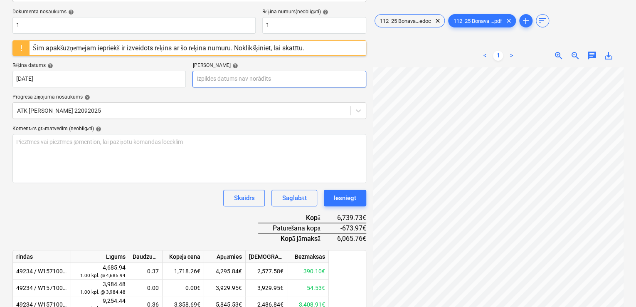
click at [258, 76] on body "Projekti Kontakti Uzņēmums Konsolidētie rēķini Iesūtne 1 format_size keyboard_a…" at bounding box center [318, 30] width 636 height 307
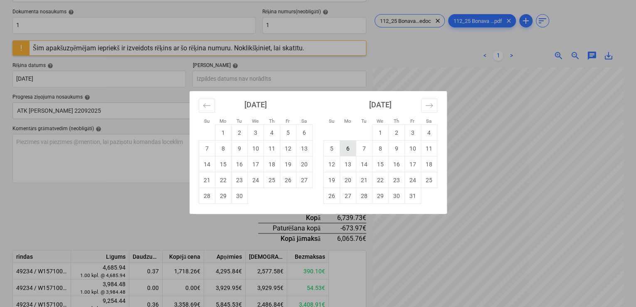
drag, startPoint x: 363, startPoint y: 153, endPoint x: 353, endPoint y: 153, distance: 10.4
click at [353, 153] on tr "5 6 7 8 9 10 11" at bounding box center [379, 148] width 113 height 16
click at [353, 153] on td "6" at bounding box center [347, 148] width 16 height 16
type input "06 Oct 2025"
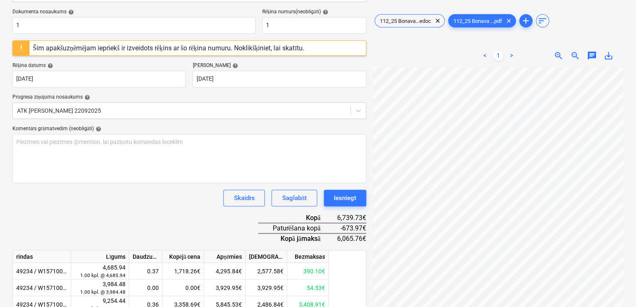
click at [203, 189] on div "Skaidrs Saglabāt Iesniegt" at bounding box center [189, 197] width 354 height 17
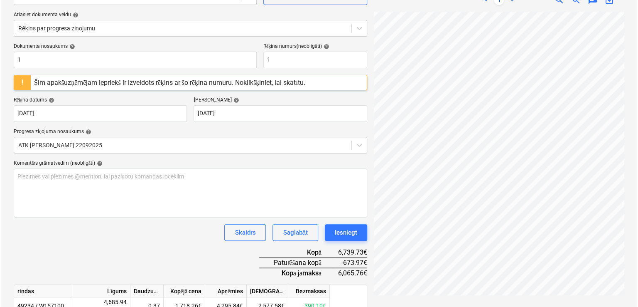
scroll to position [178, 0]
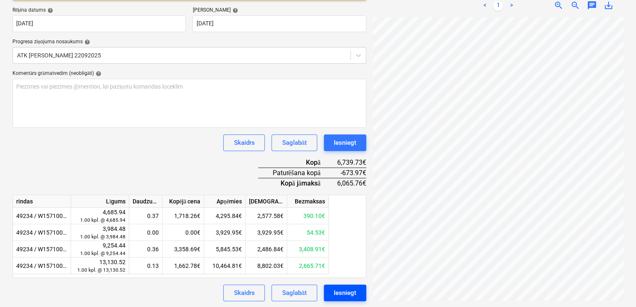
click at [343, 290] on div "Iesniegt" at bounding box center [345, 292] width 22 height 11
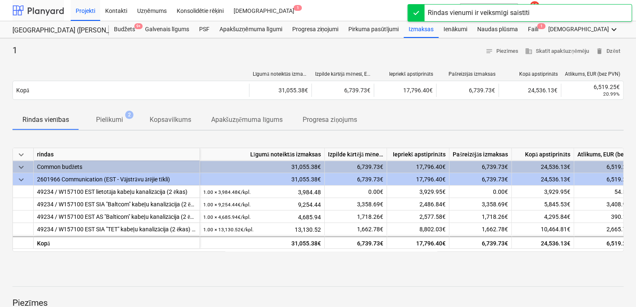
click at [42, 9] on div at bounding box center [38, 10] width 52 height 21
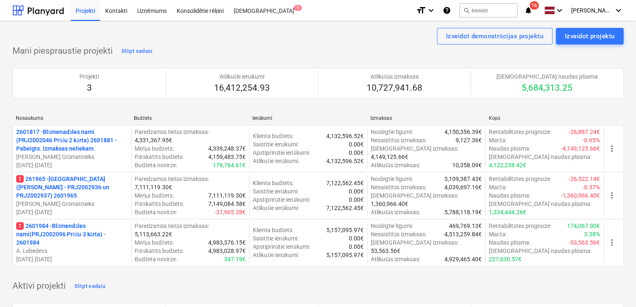
click at [503, 9] on icon "notifications" at bounding box center [528, 10] width 8 height 10
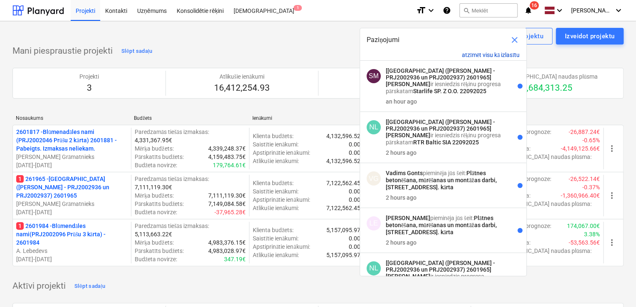
click at [499, 53] on button "atzīmēt visu kā izlasītu" at bounding box center [491, 55] width 58 height 7
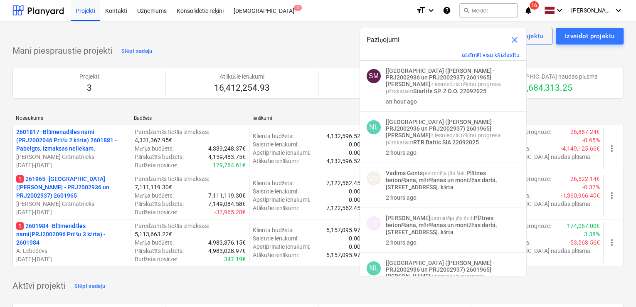
click at [503, 39] on span "close" at bounding box center [514, 40] width 10 height 10
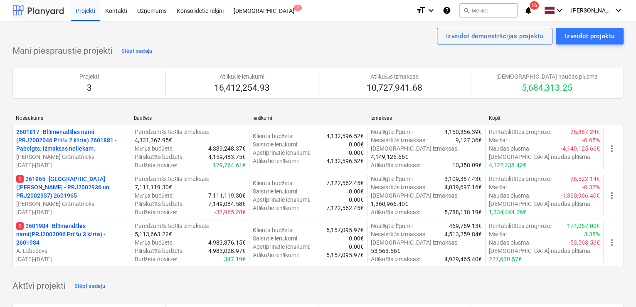
drag, startPoint x: 40, startPoint y: 11, endPoint x: 44, endPoint y: 14, distance: 5.0
click at [40, 10] on div at bounding box center [38, 10] width 52 height 21
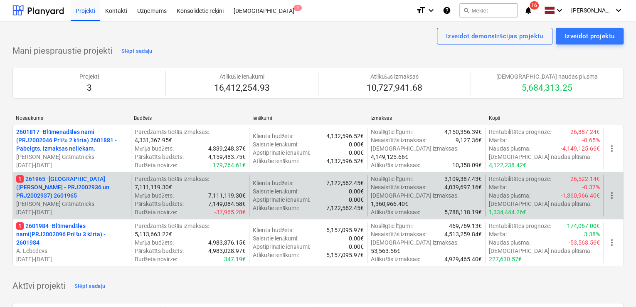
click at [61, 188] on p "1 261965 - Nīcgales iela (abas ēkas - PRJ2002936 un PRJ2002937) 2601965" at bounding box center [71, 186] width 111 height 25
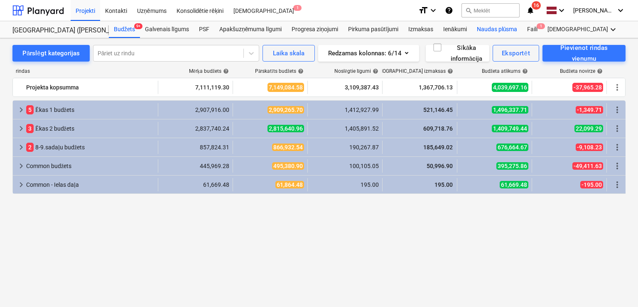
click at [503, 26] on div "Naudas plūsma" at bounding box center [497, 29] width 51 height 17
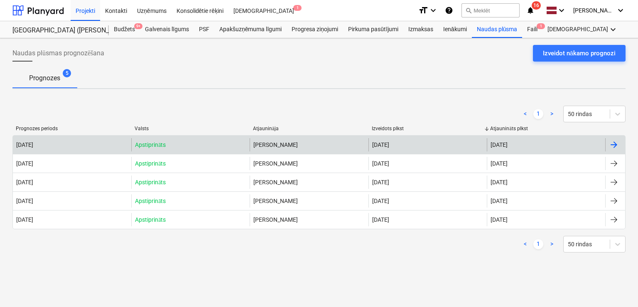
click at [503, 145] on div at bounding box center [614, 145] width 10 height 10
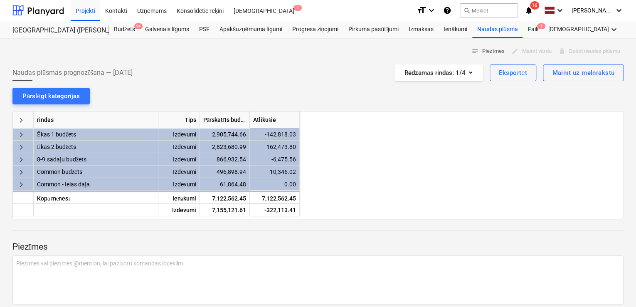
scroll to position [0, 415]
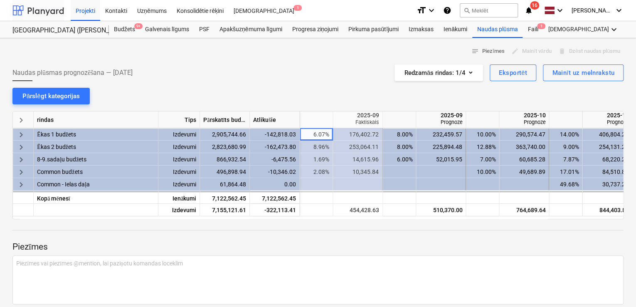
click at [48, 12] on div at bounding box center [38, 10] width 52 height 21
